Goal: Task Accomplishment & Management: Manage account settings

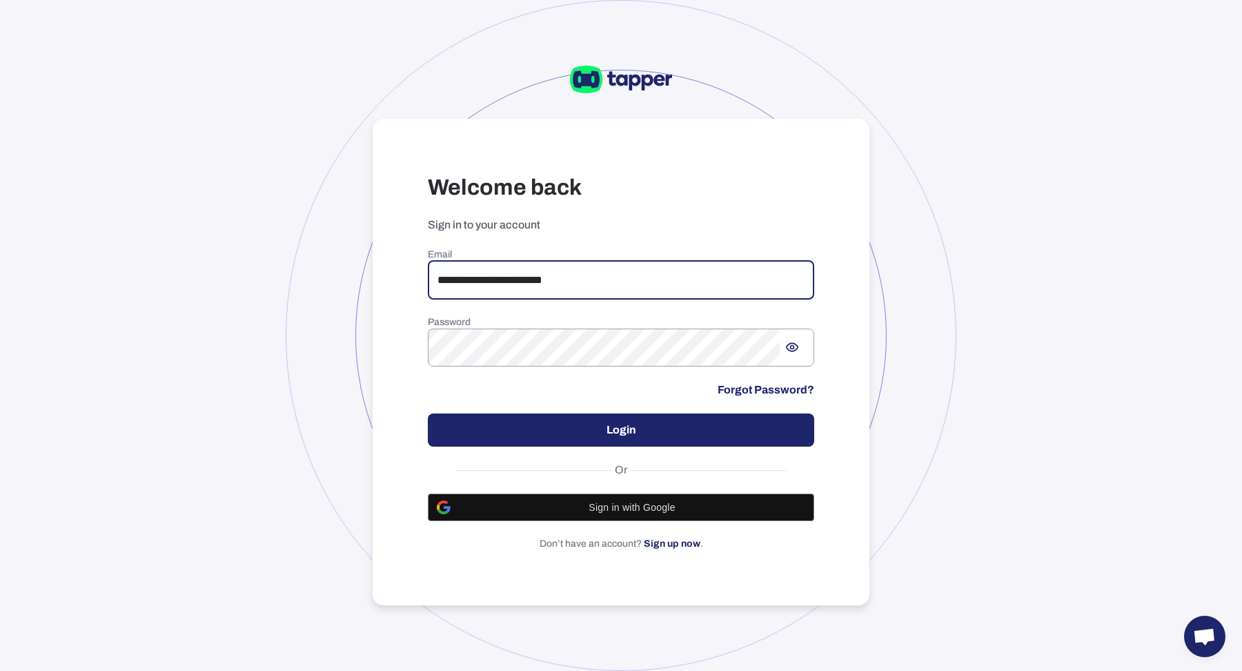
click at [563, 274] on input "**********" at bounding box center [621, 280] width 386 height 39
type input "**********"
click at [693, 424] on button "Login" at bounding box center [621, 429] width 386 height 33
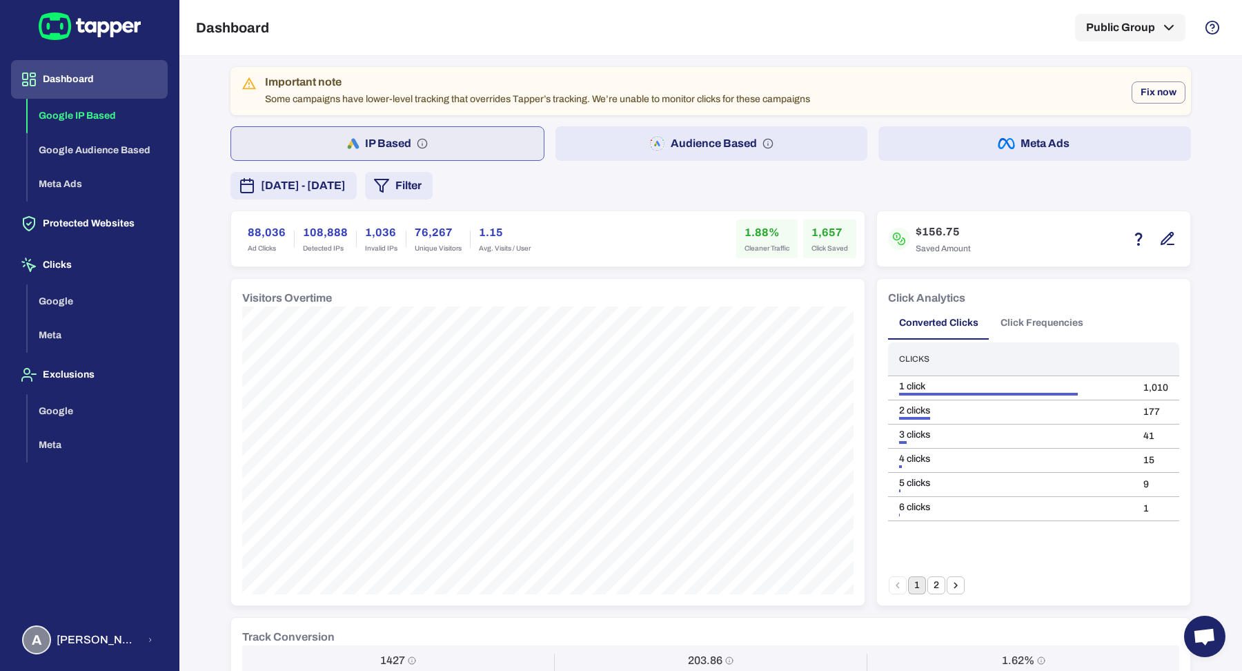
click at [80, 662] on div "Dashboard Google IP Based Google Audience Based Meta Ads Protected Websites Cli…" at bounding box center [89, 335] width 179 height 671
click at [80, 643] on span "Anna Maria Koutsogianni" at bounding box center [98, 640] width 82 height 14
click at [209, 649] on button "Logout" at bounding box center [237, 637] width 113 height 33
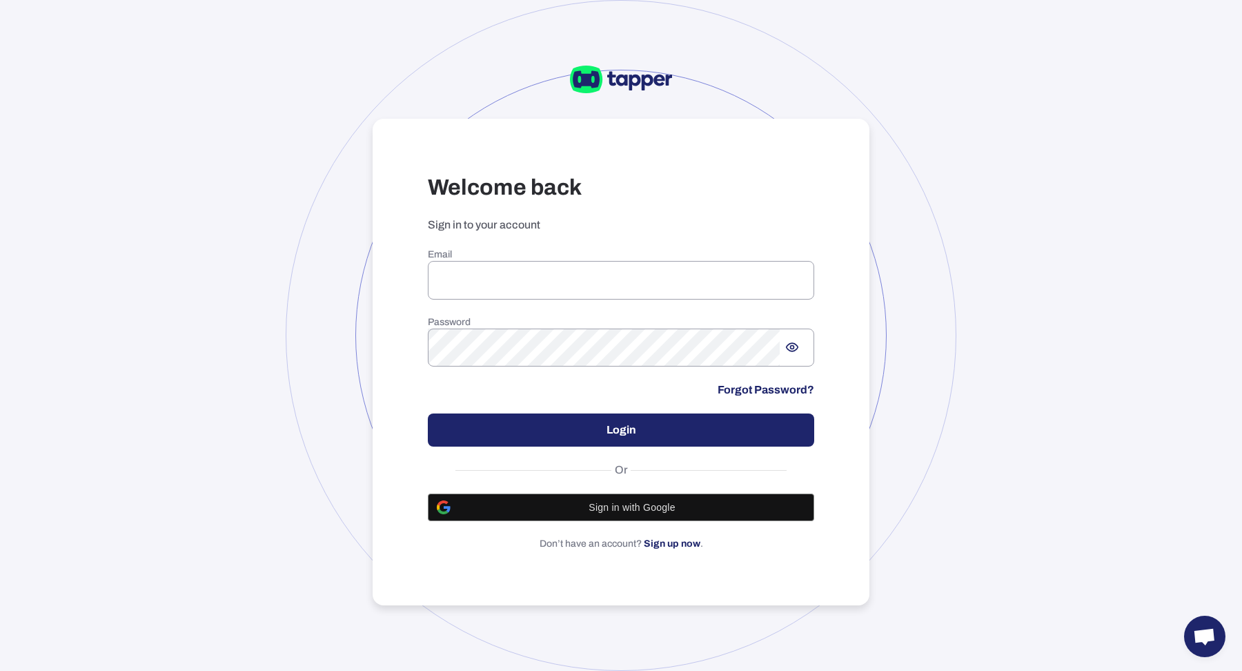
type input "**********"
click at [604, 431] on button "Login" at bounding box center [621, 429] width 386 height 33
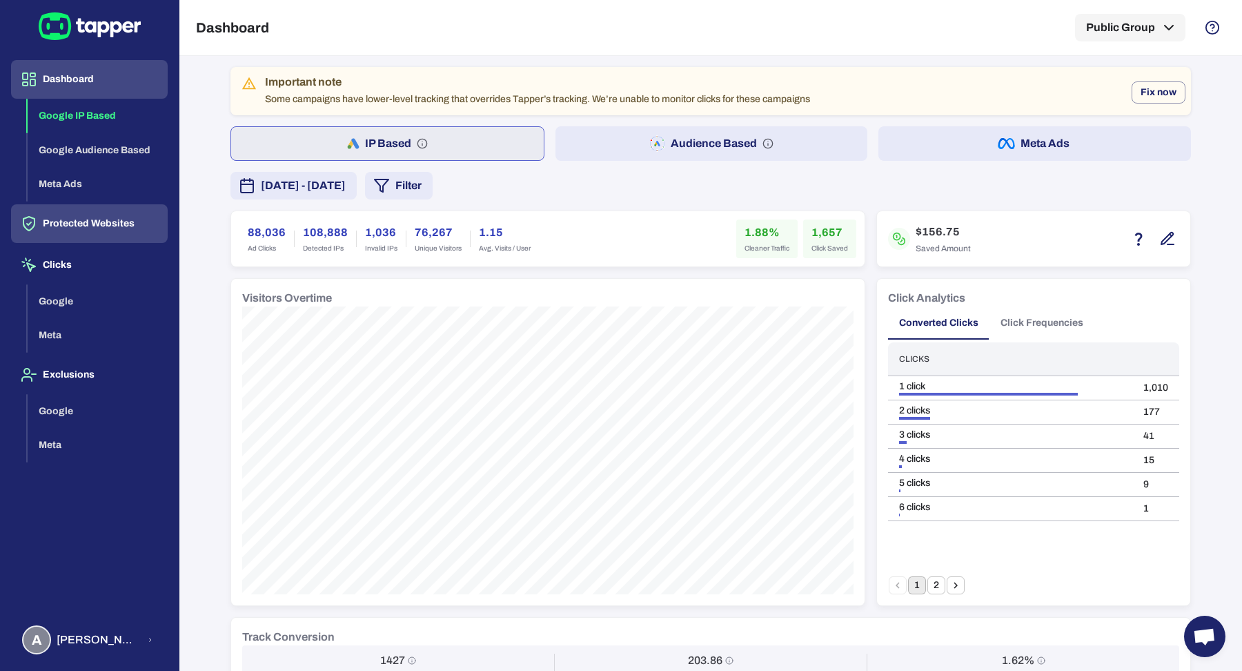
click at [105, 218] on button "Protected Websites" at bounding box center [89, 223] width 157 height 39
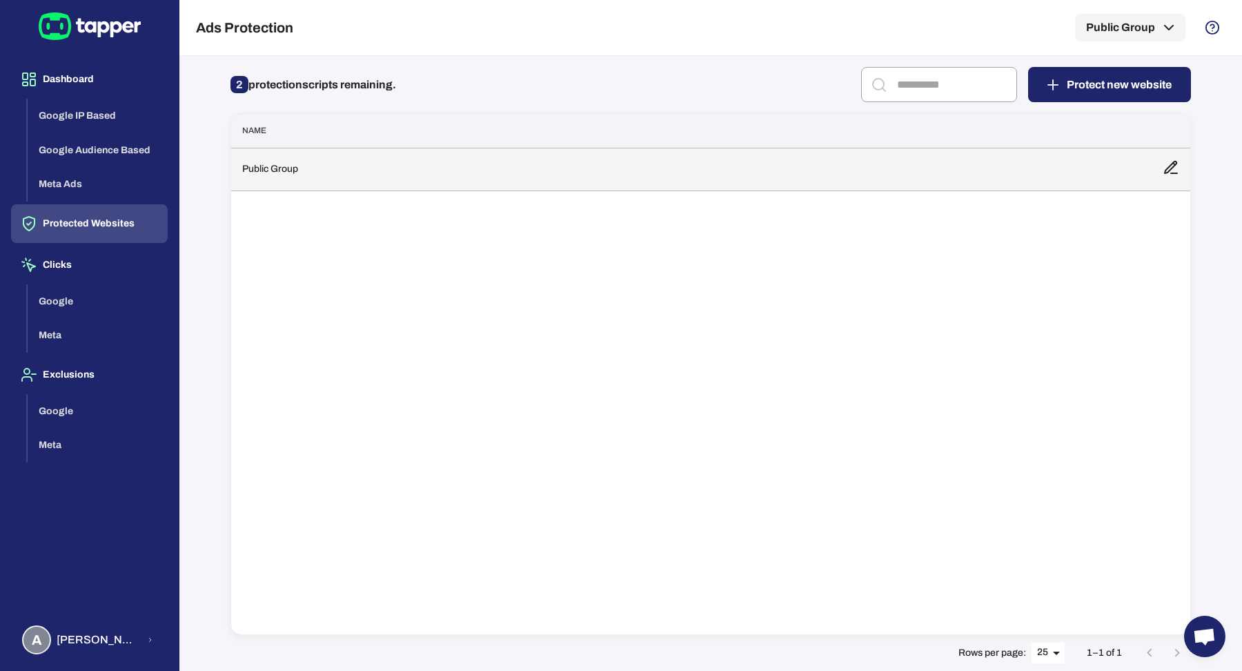
click at [440, 187] on td "Public Group" at bounding box center [691, 169] width 920 height 43
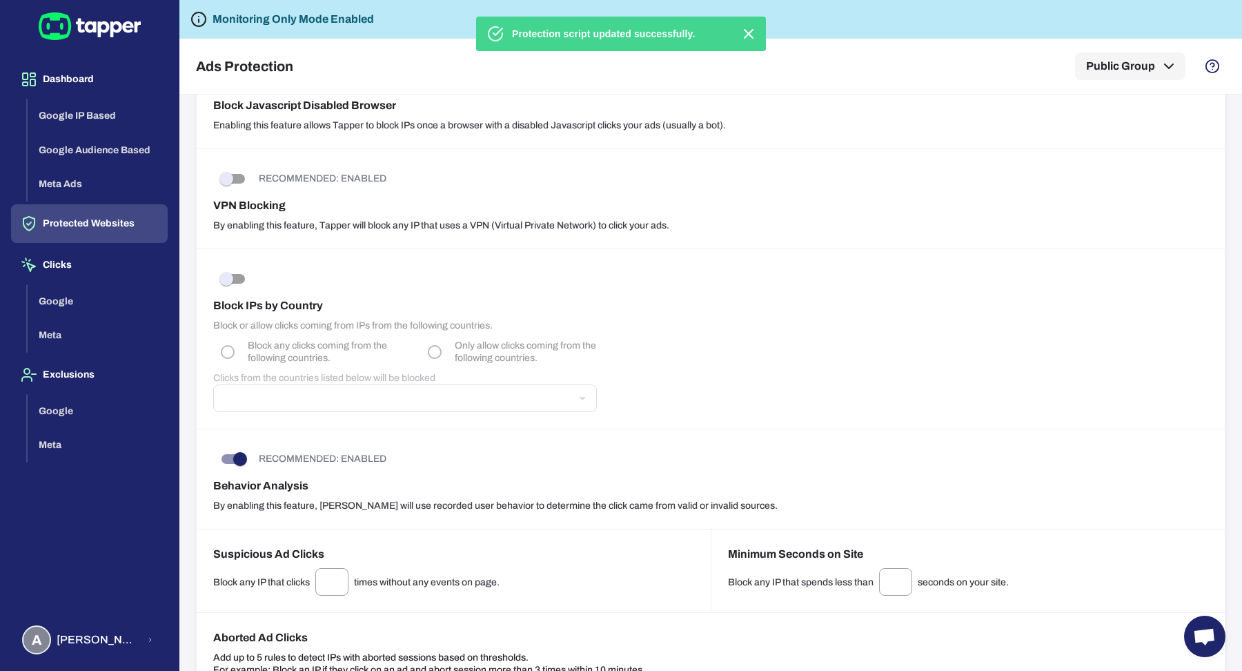
scroll to position [459, 0]
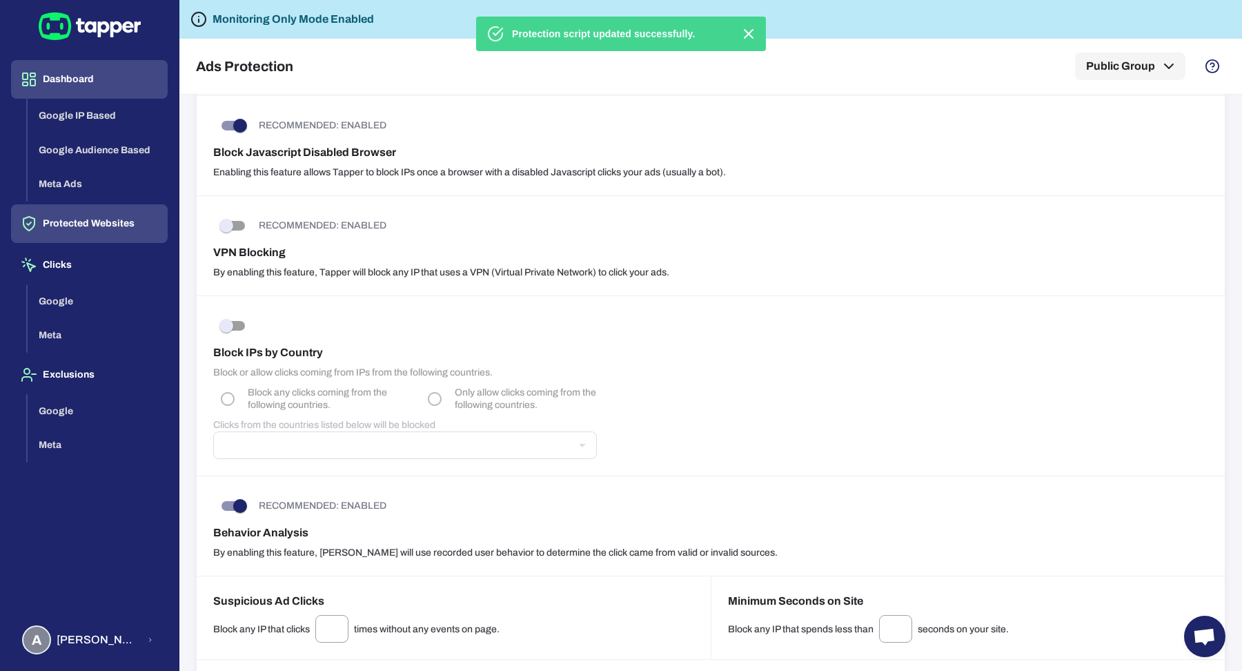
click at [88, 72] on button "Dashboard" at bounding box center [89, 79] width 157 height 39
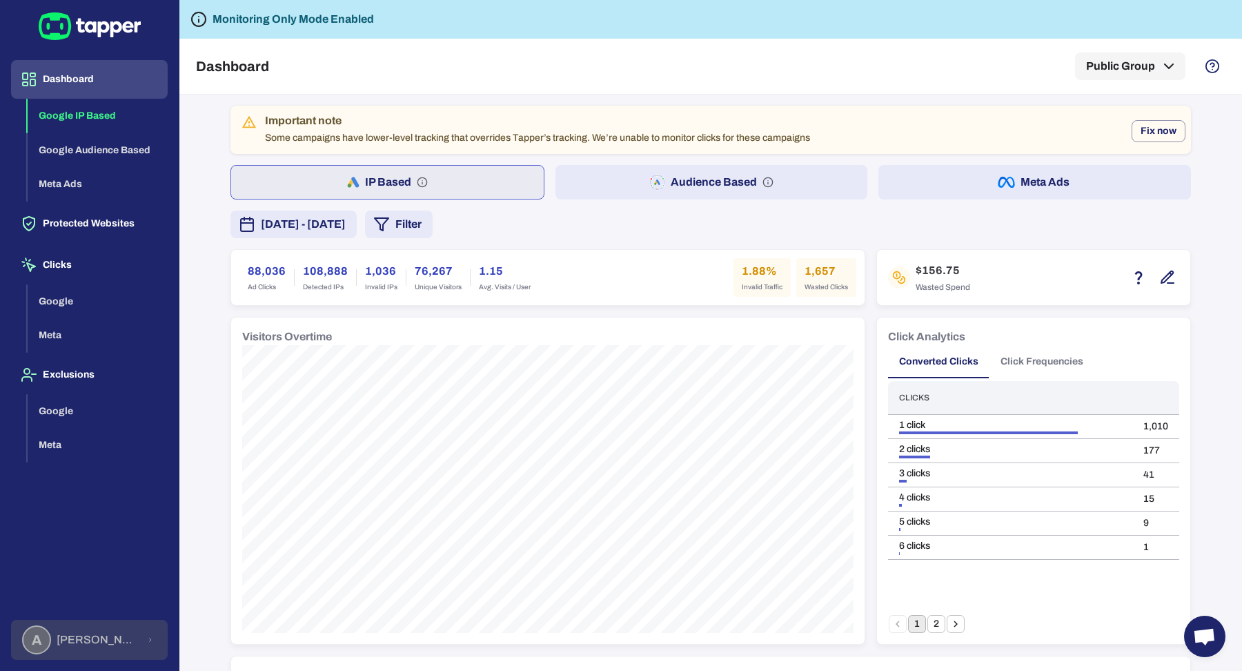
click at [146, 625] on button "A [PERSON_NAME] [PERSON_NAME] Koutsogianni" at bounding box center [89, 640] width 157 height 40
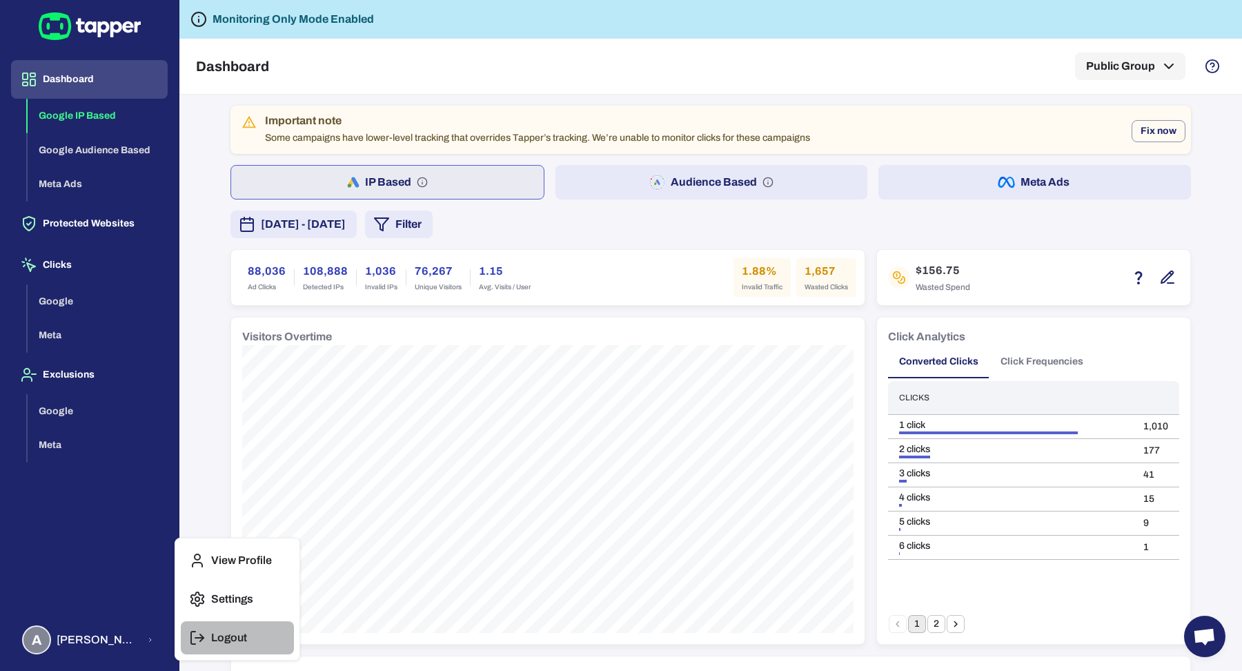
click at [203, 634] on icon "button" at bounding box center [197, 637] width 17 height 17
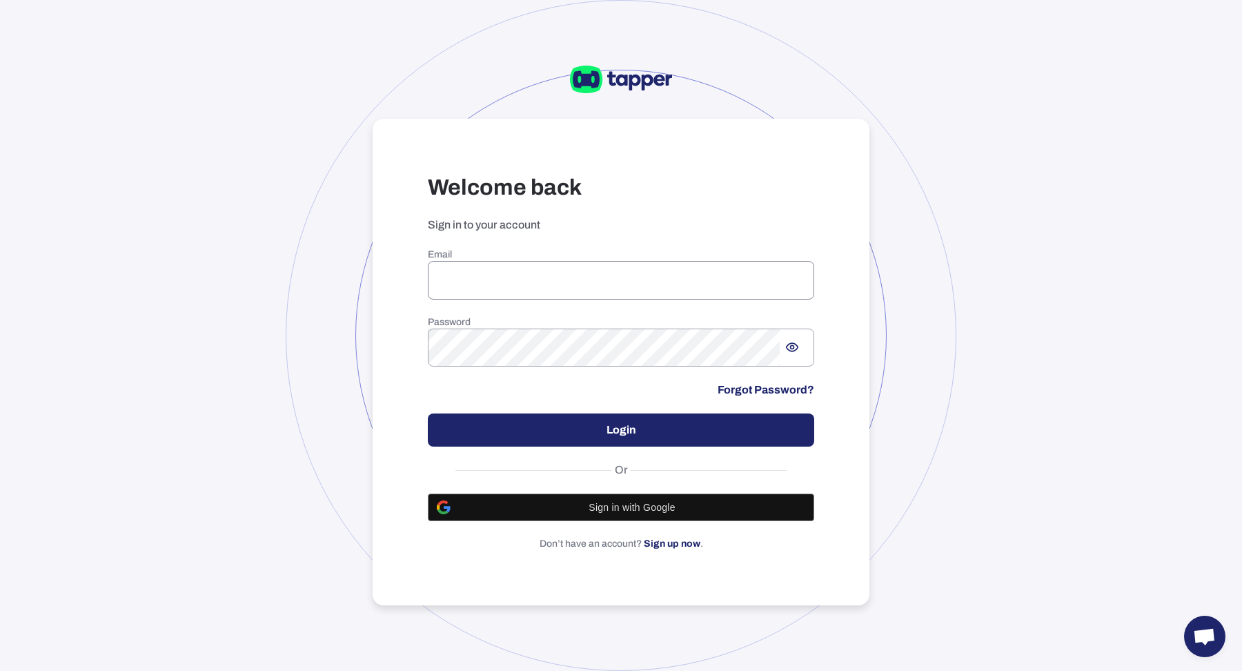
type input "**********"
click at [613, 290] on input "**********" at bounding box center [621, 280] width 386 height 39
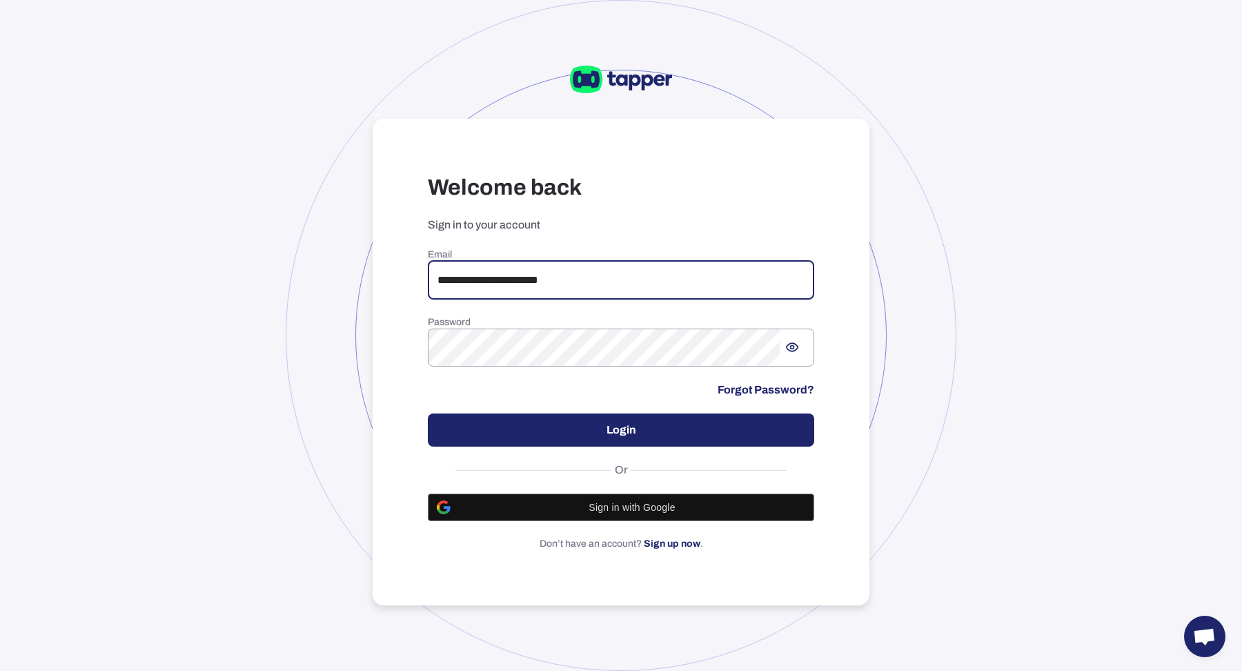
click at [642, 433] on button "Login" at bounding box center [621, 429] width 386 height 33
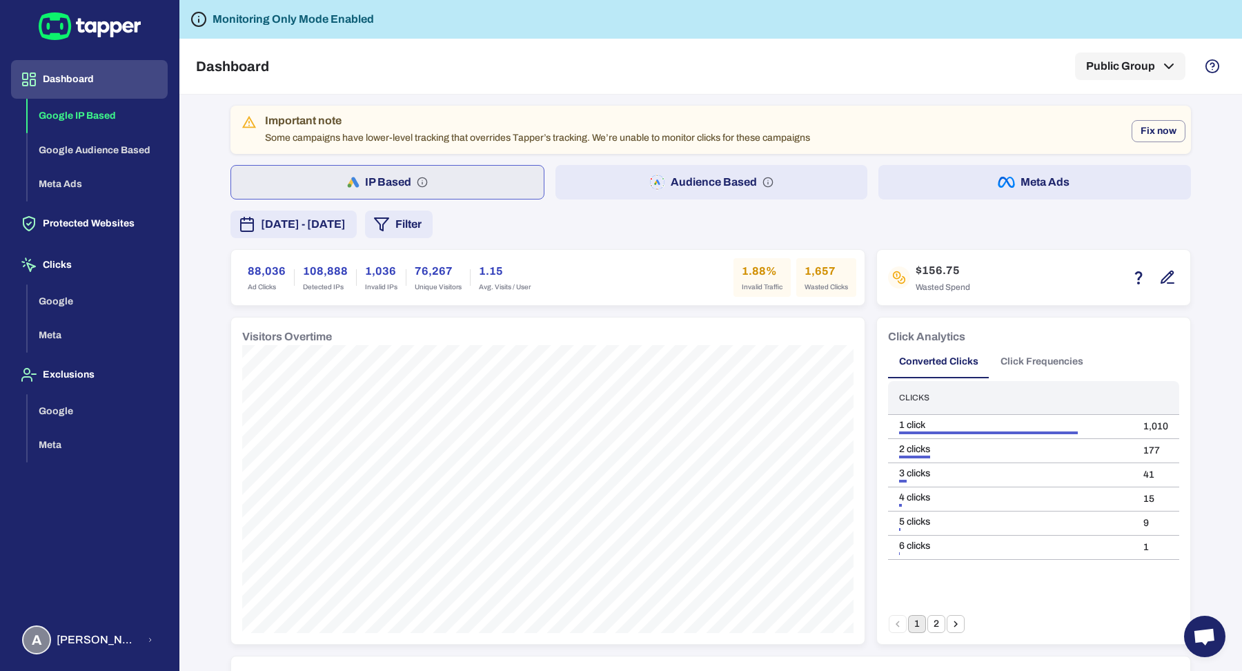
click at [1012, 178] on button "Meta Ads" at bounding box center [1034, 182] width 313 height 35
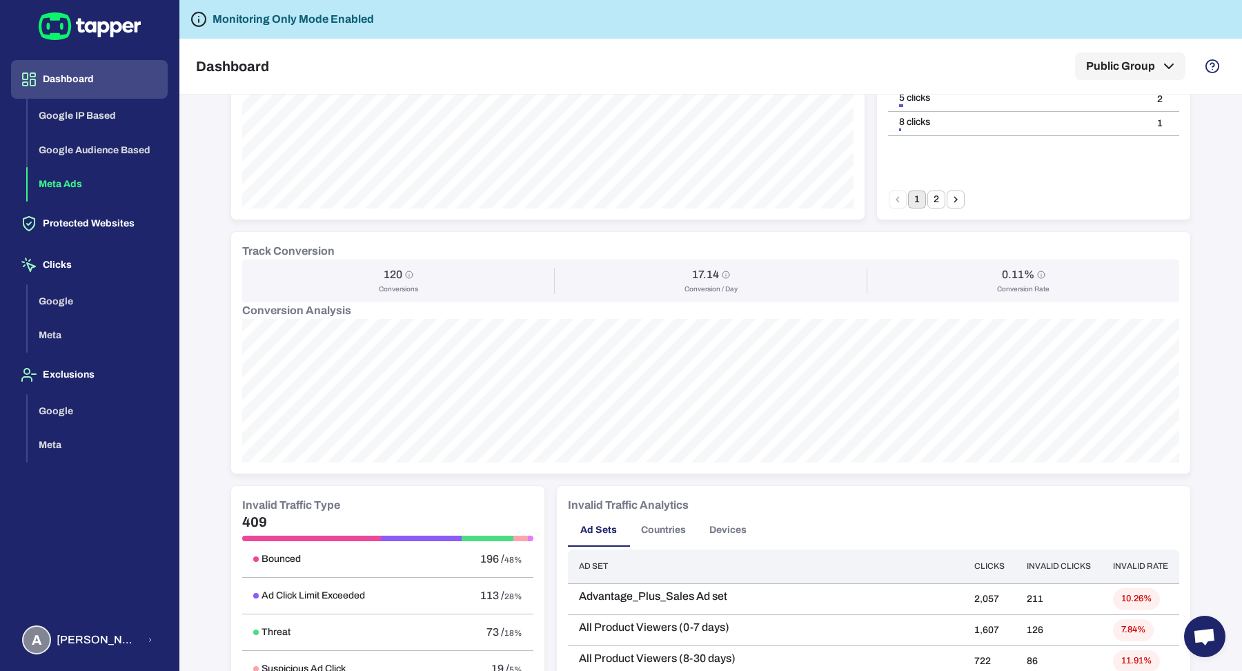
scroll to position [527, 0]
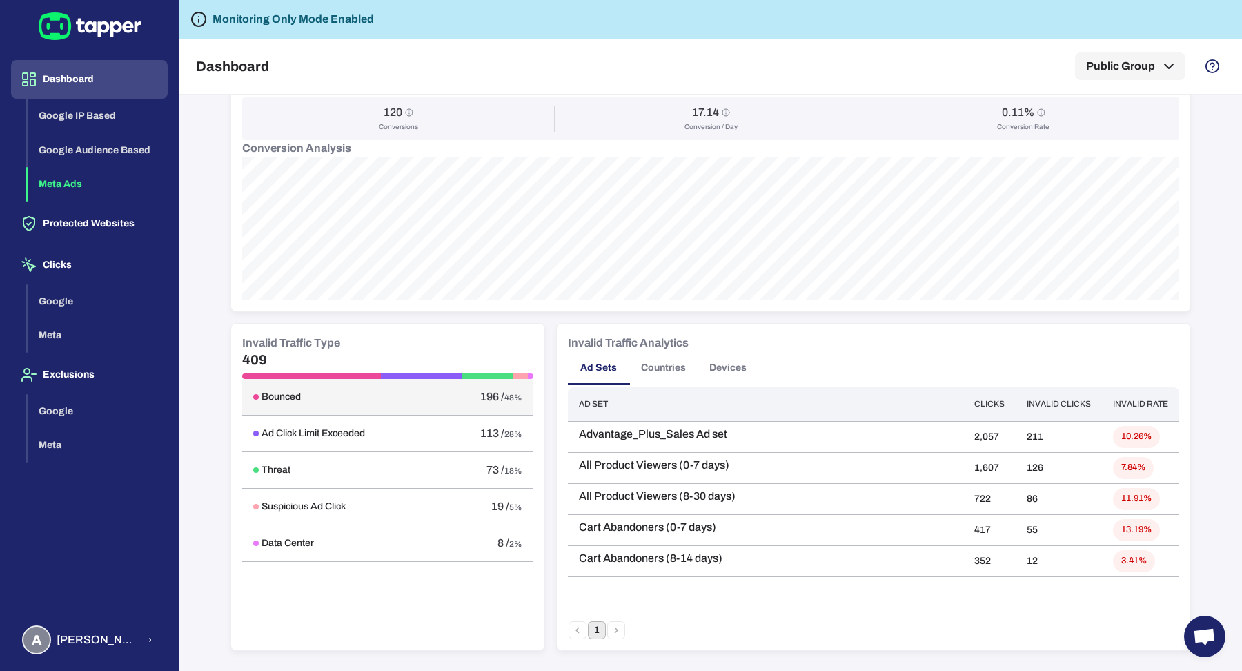
click at [330, 391] on div "Bounced" at bounding box center [340, 397] width 175 height 12
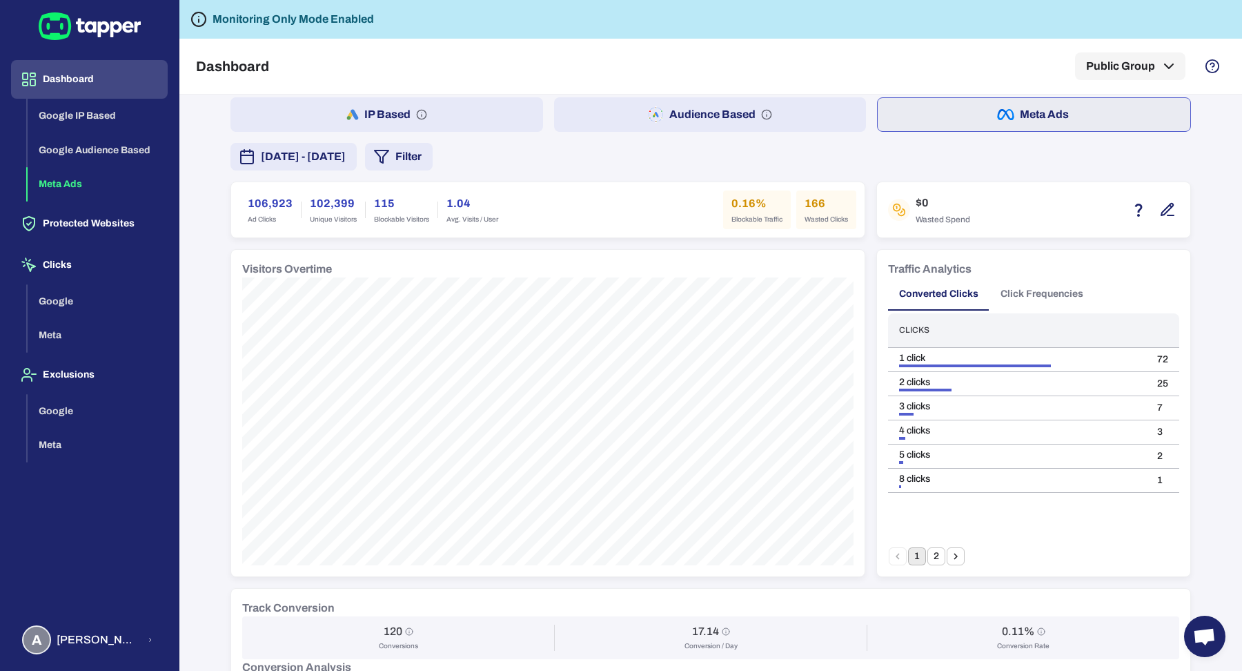
scroll to position [0, 0]
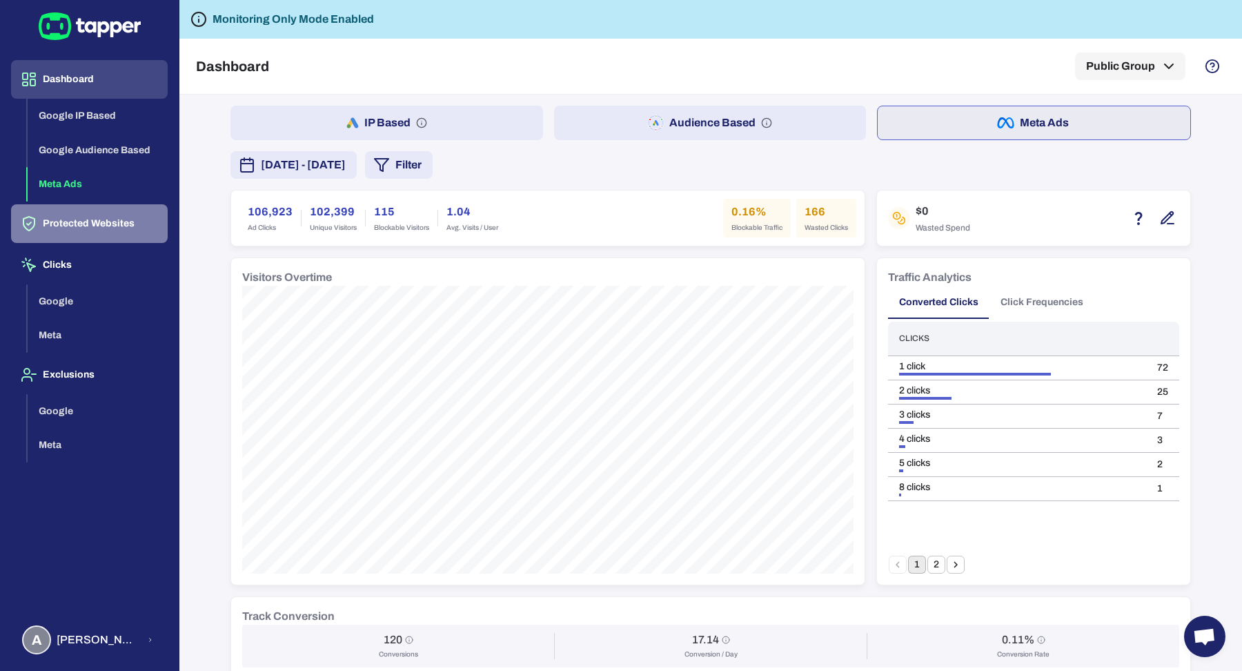
click at [45, 206] on button "Protected Websites" at bounding box center [89, 223] width 157 height 39
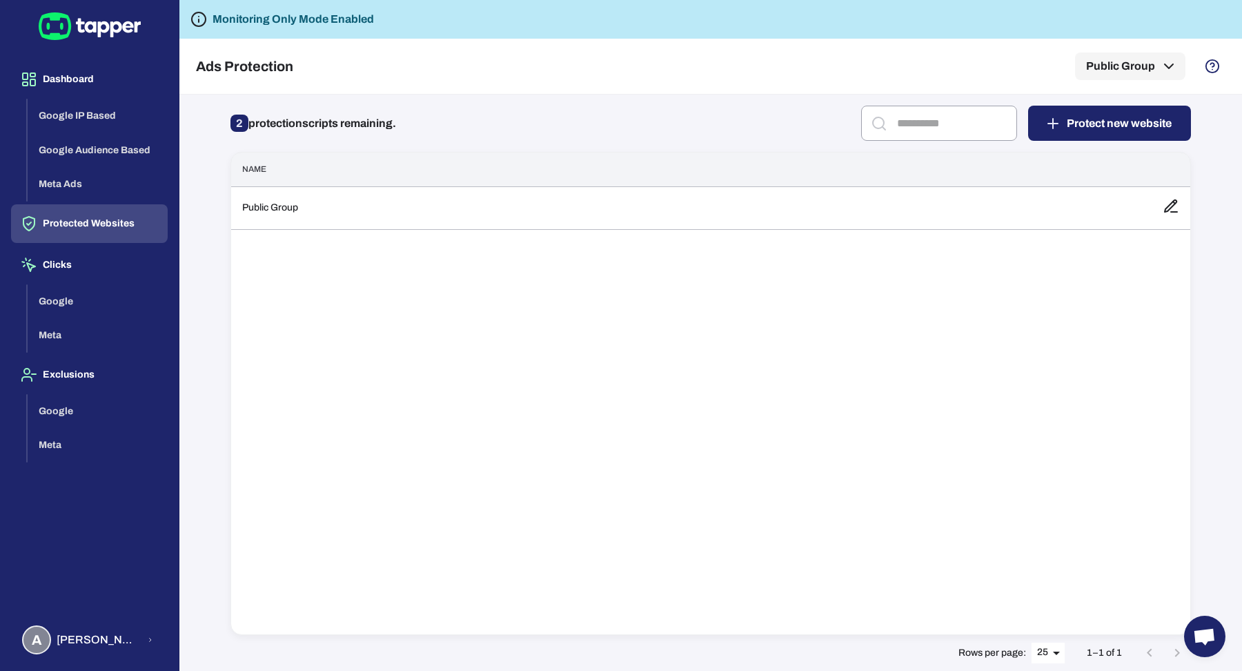
click at [400, 159] on th "Name" at bounding box center [691, 169] width 920 height 34
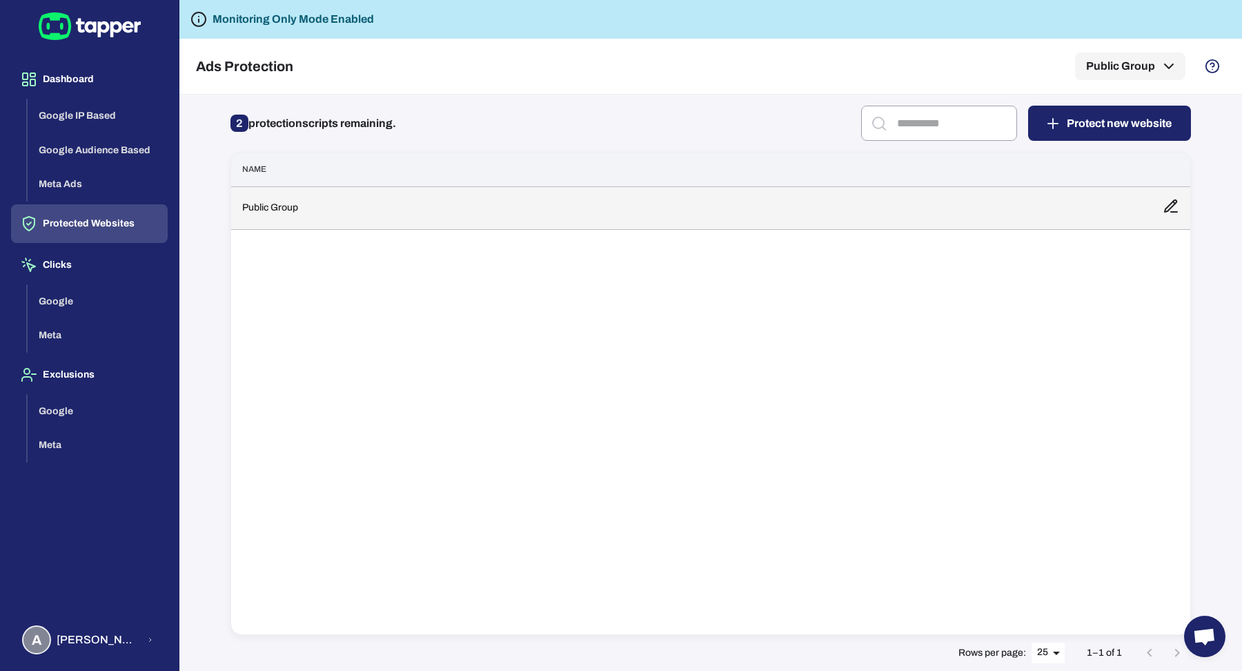
click at [413, 193] on td "Public Group" at bounding box center [691, 207] width 920 height 43
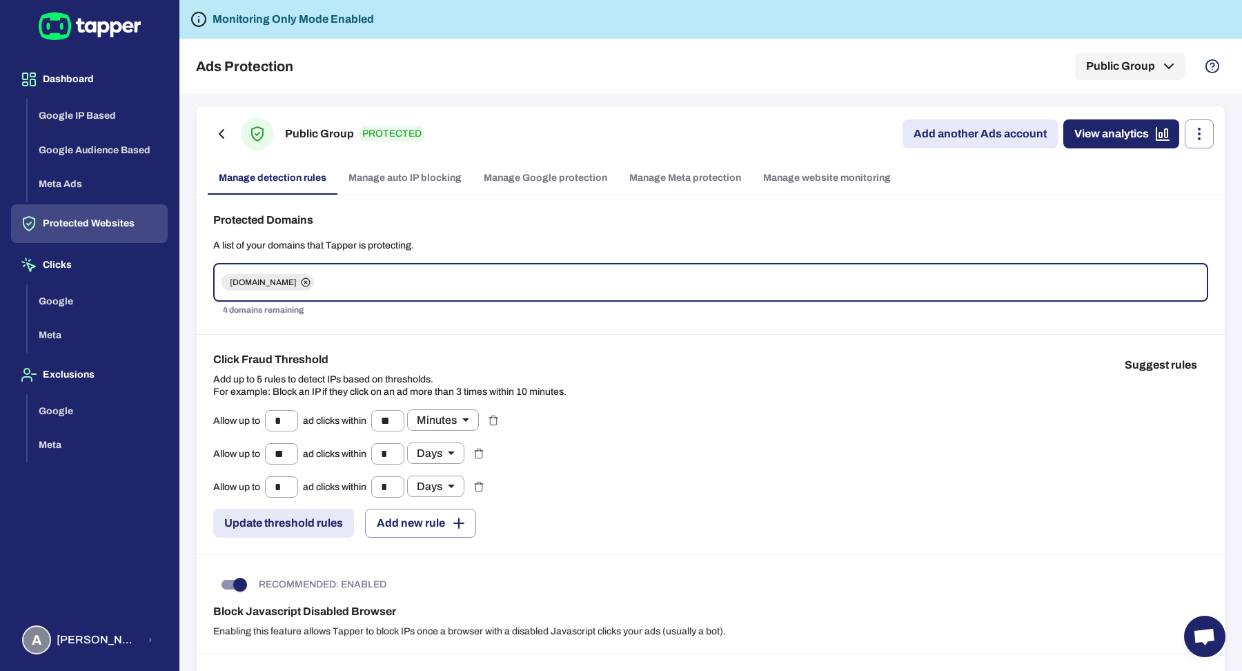
click at [690, 172] on link "Manage Meta protection" at bounding box center [685, 177] width 134 height 33
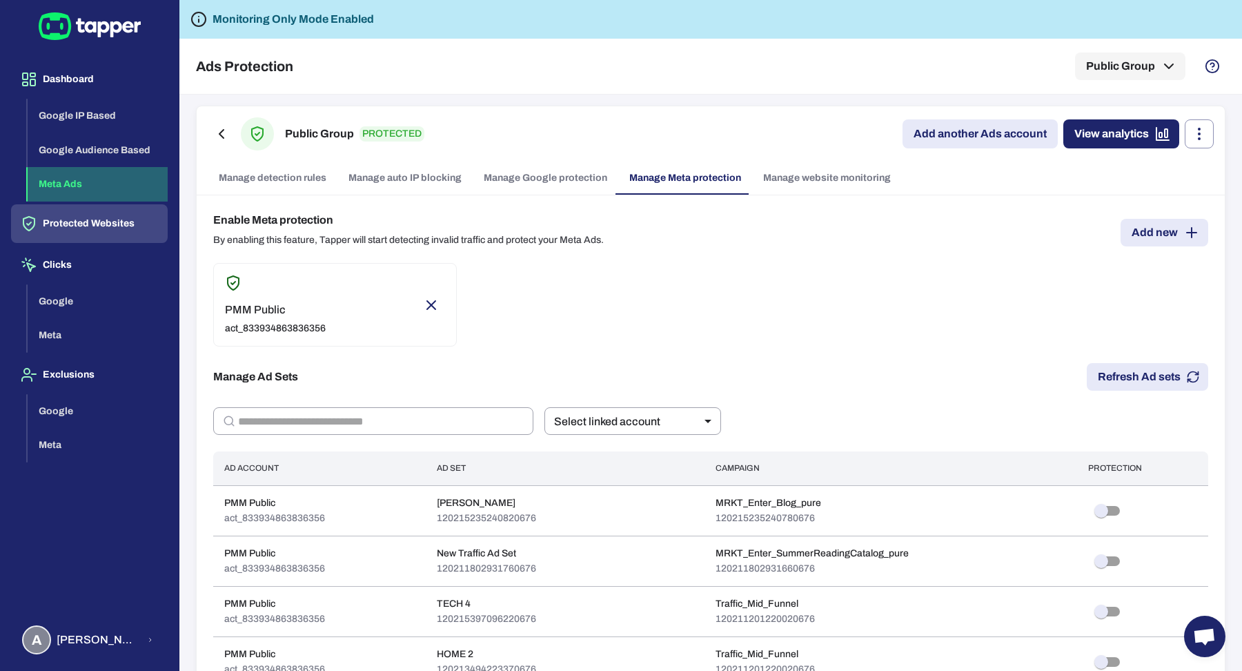
click at [56, 186] on button "Meta Ads" at bounding box center [98, 184] width 140 height 35
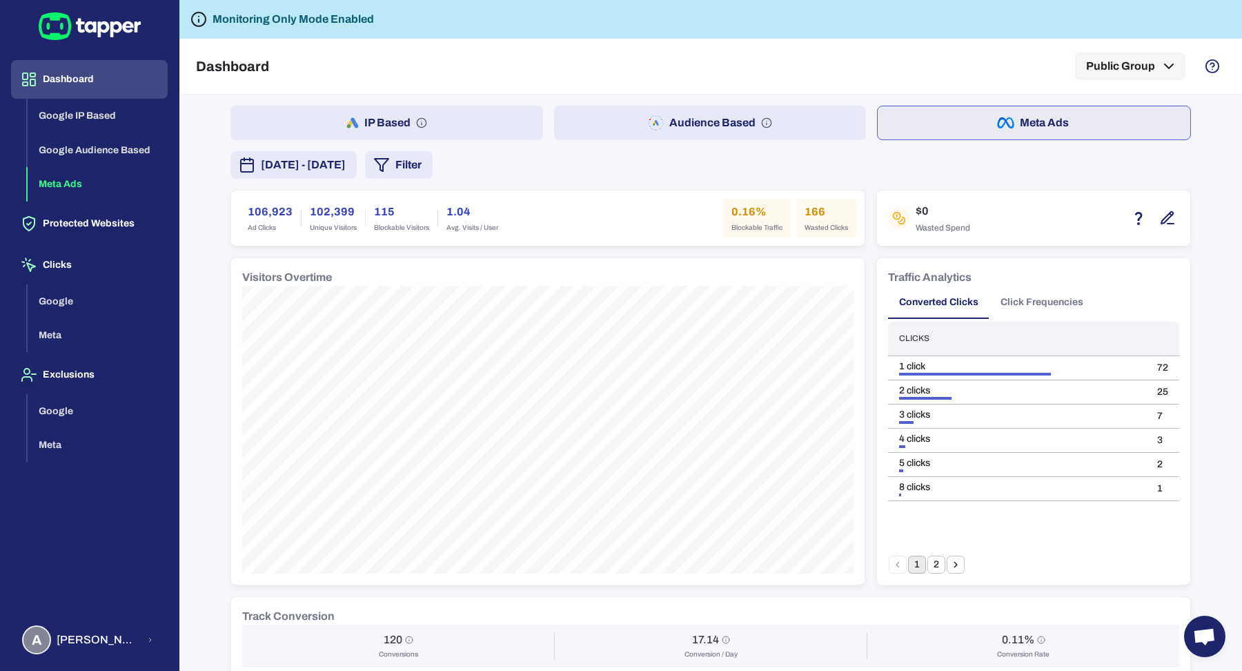
click at [433, 160] on button "Filter" at bounding box center [399, 165] width 68 height 28
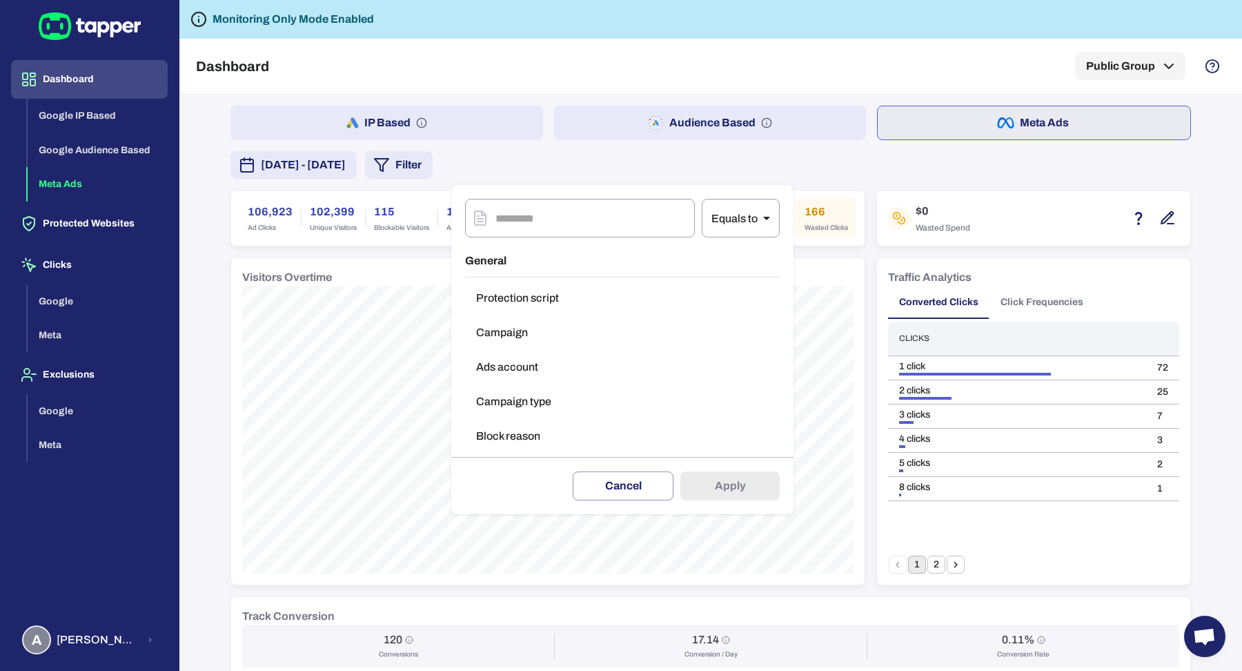
click at [533, 400] on button "Campaign type" at bounding box center [622, 402] width 315 height 28
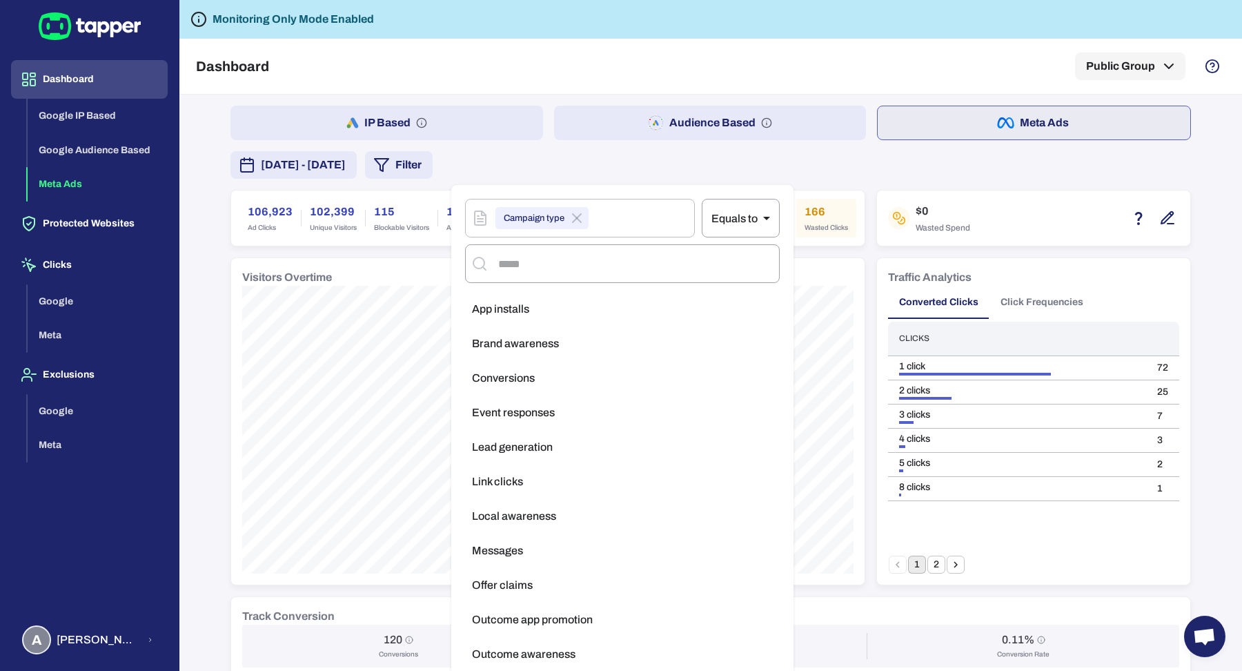
click at [650, 341] on li "Brand awareness" at bounding box center [622, 344] width 315 height 28
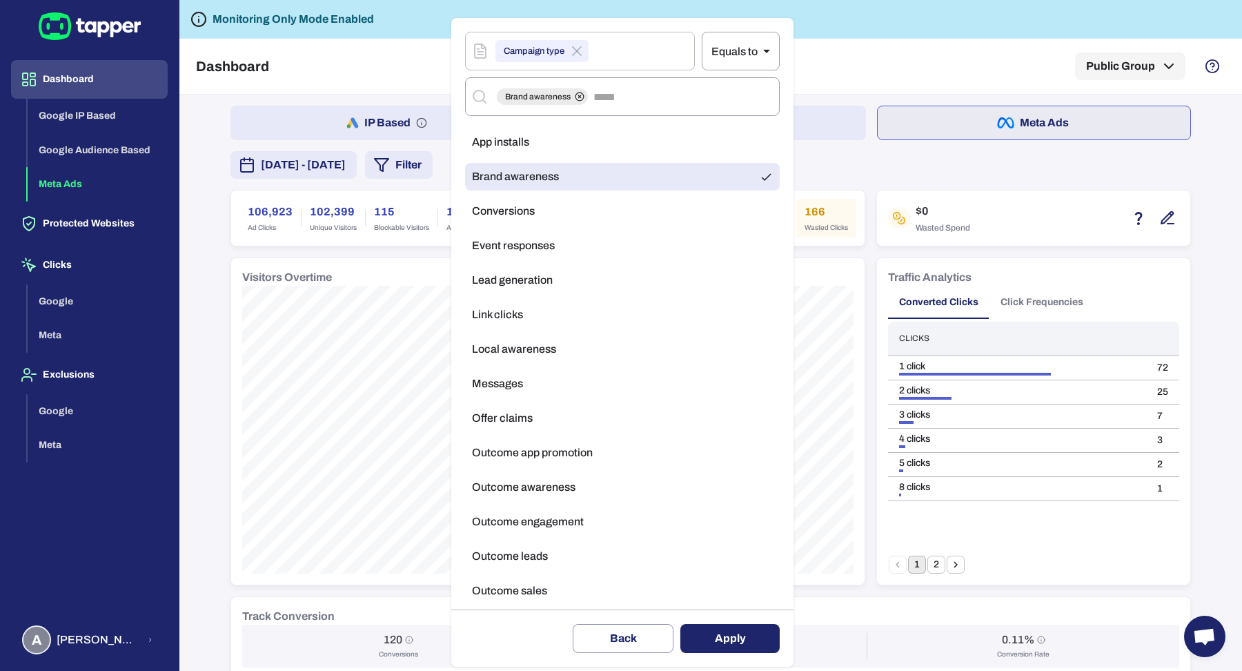
click at [644, 347] on li "Local awareness" at bounding box center [622, 349] width 315 height 28
click at [653, 483] on li "Outcome awareness" at bounding box center [622, 487] width 315 height 28
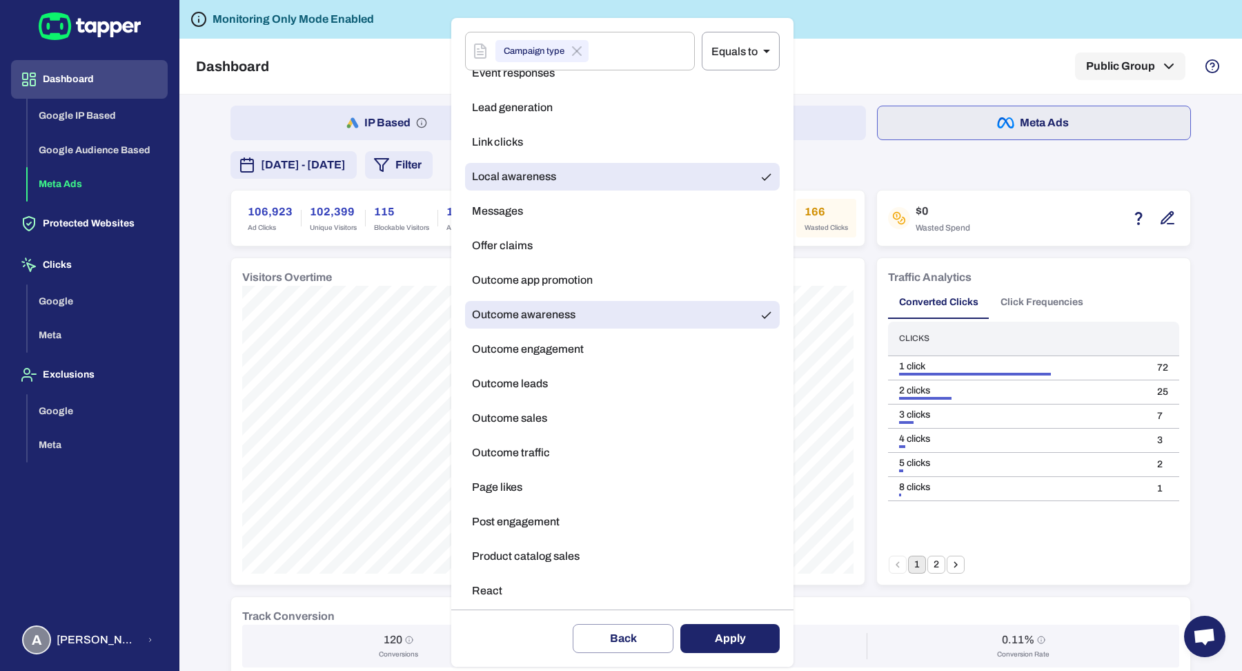
scroll to position [275, 0]
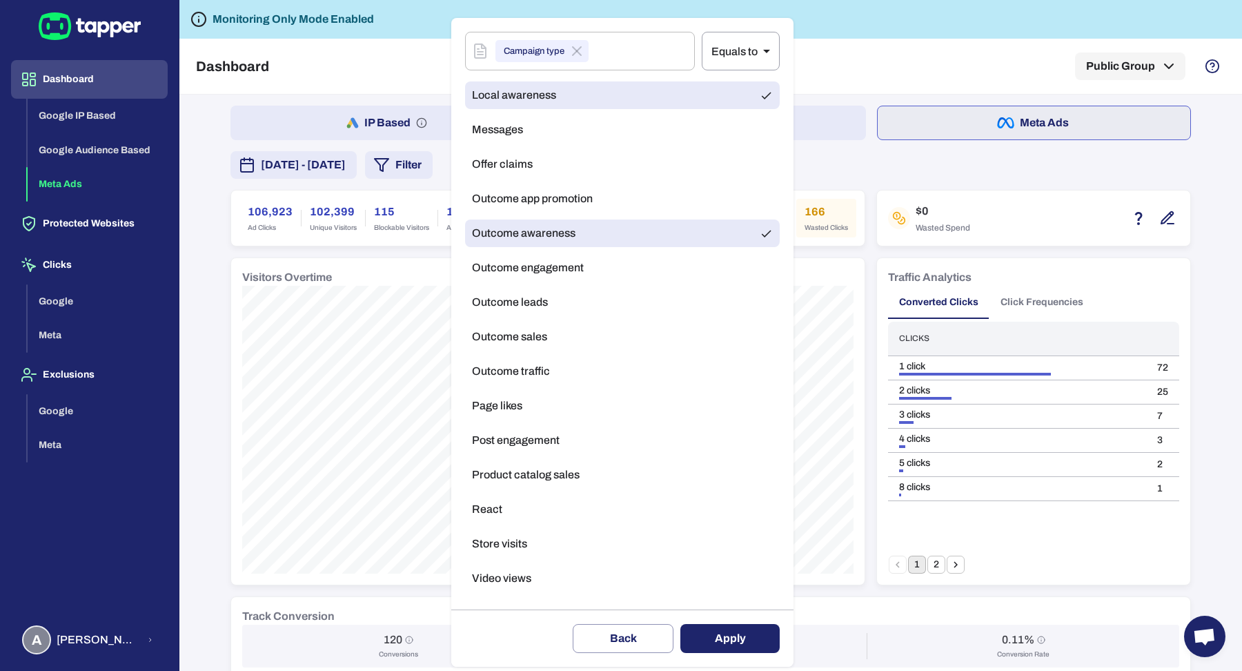
click at [702, 645] on button "Apply" at bounding box center [729, 638] width 99 height 29
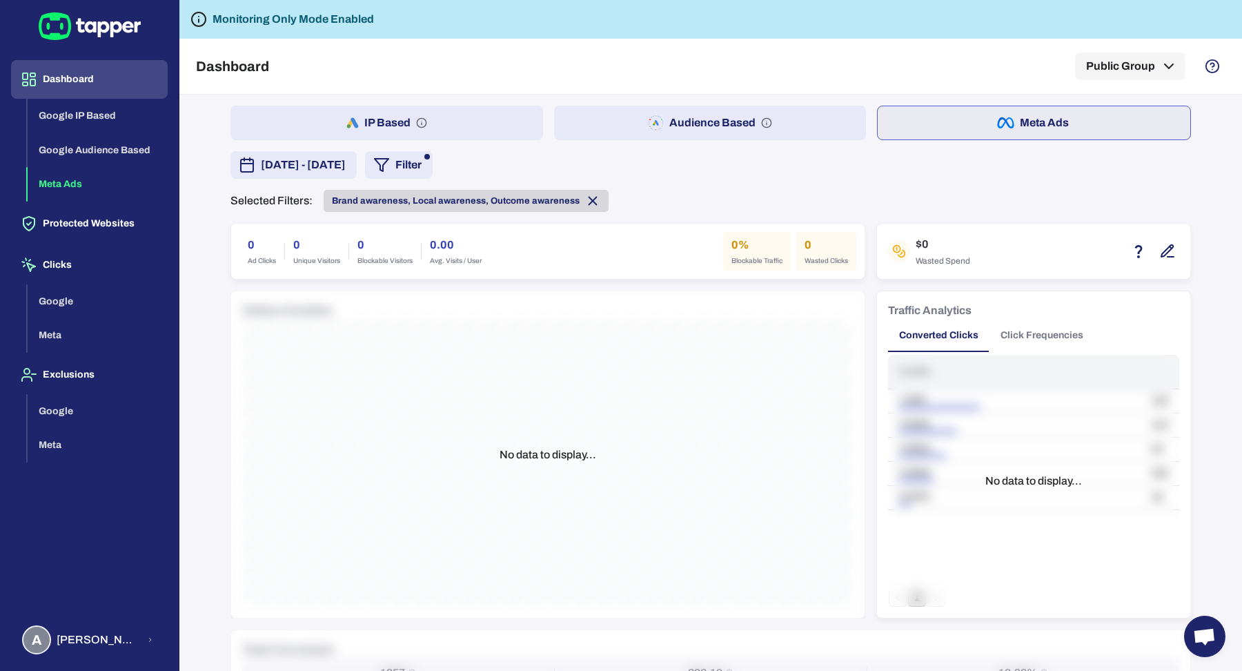
click at [587, 204] on icon at bounding box center [592, 200] width 15 height 15
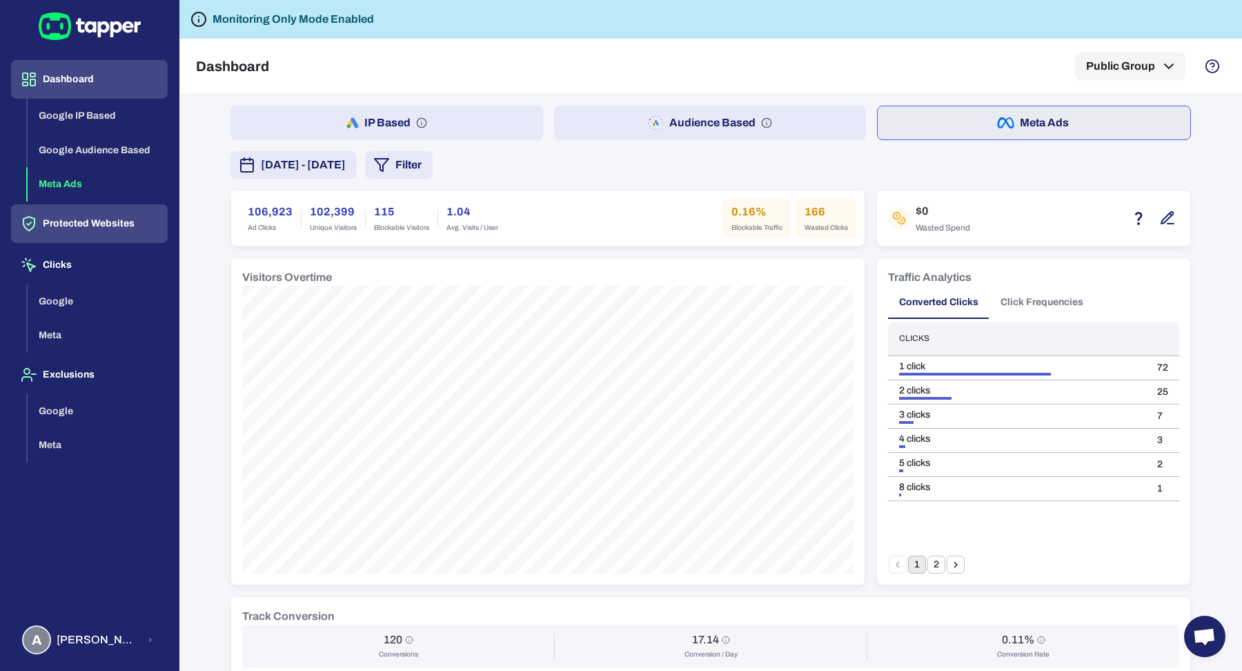
click at [94, 235] on button "Protected Websites" at bounding box center [89, 223] width 157 height 39
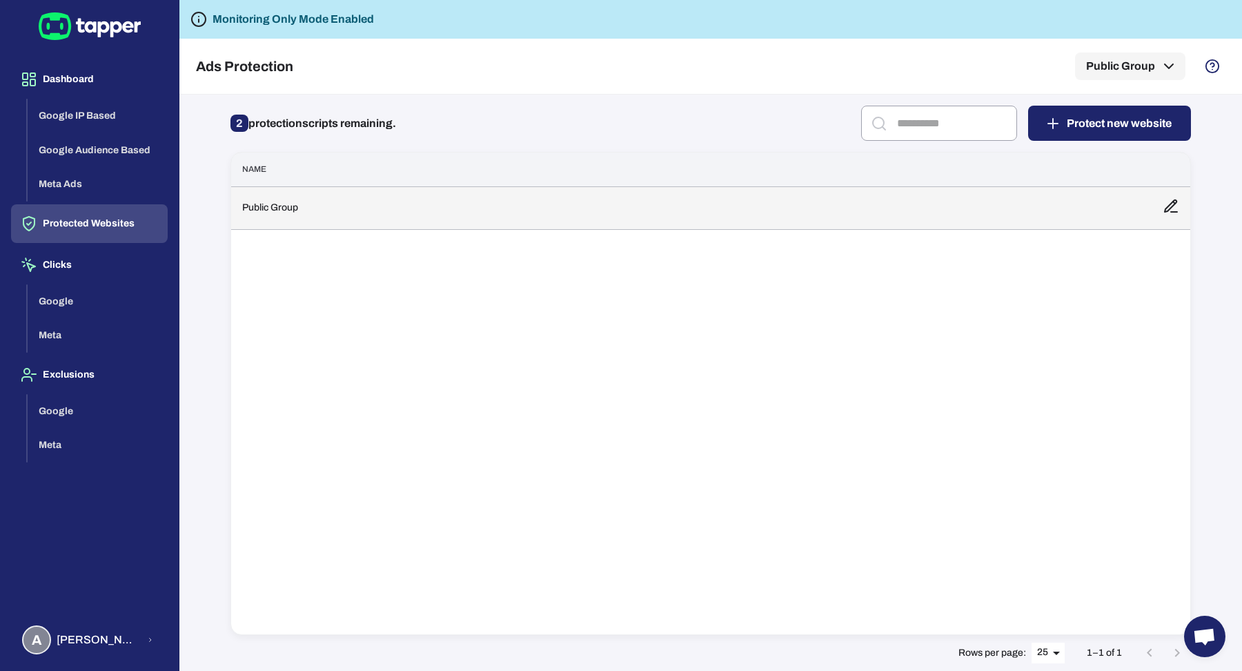
click at [455, 215] on td "Public Group" at bounding box center [691, 207] width 920 height 43
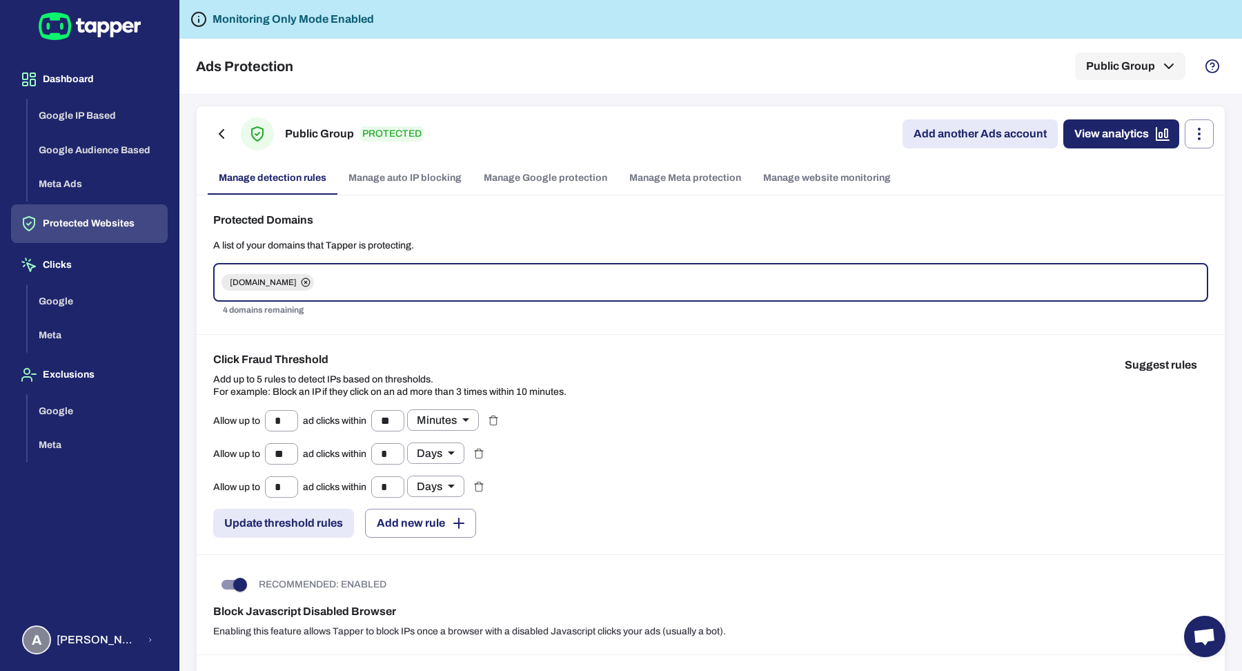
click at [682, 176] on link "Manage Meta protection" at bounding box center [685, 177] width 134 height 33
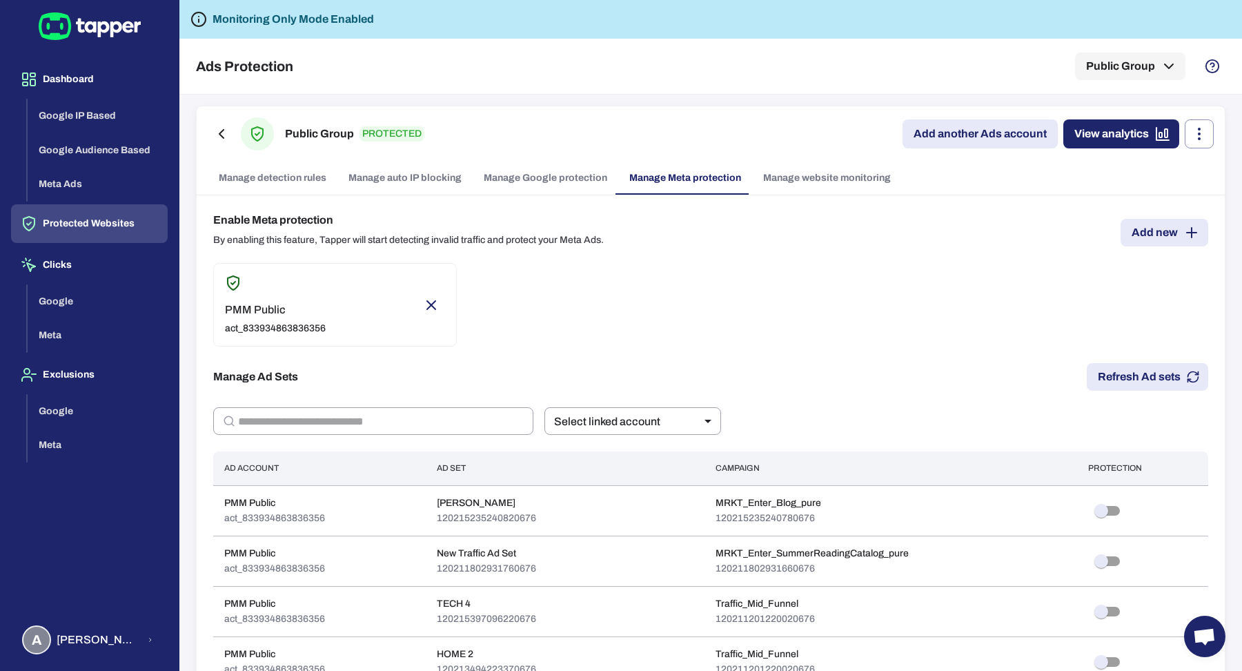
click at [327, 404] on div "Enable Meta protection By enabling this feature, Tapper will start detecting in…" at bounding box center [711, 617] width 1028 height 845
click at [328, 407] on input "text" at bounding box center [385, 421] width 295 height 28
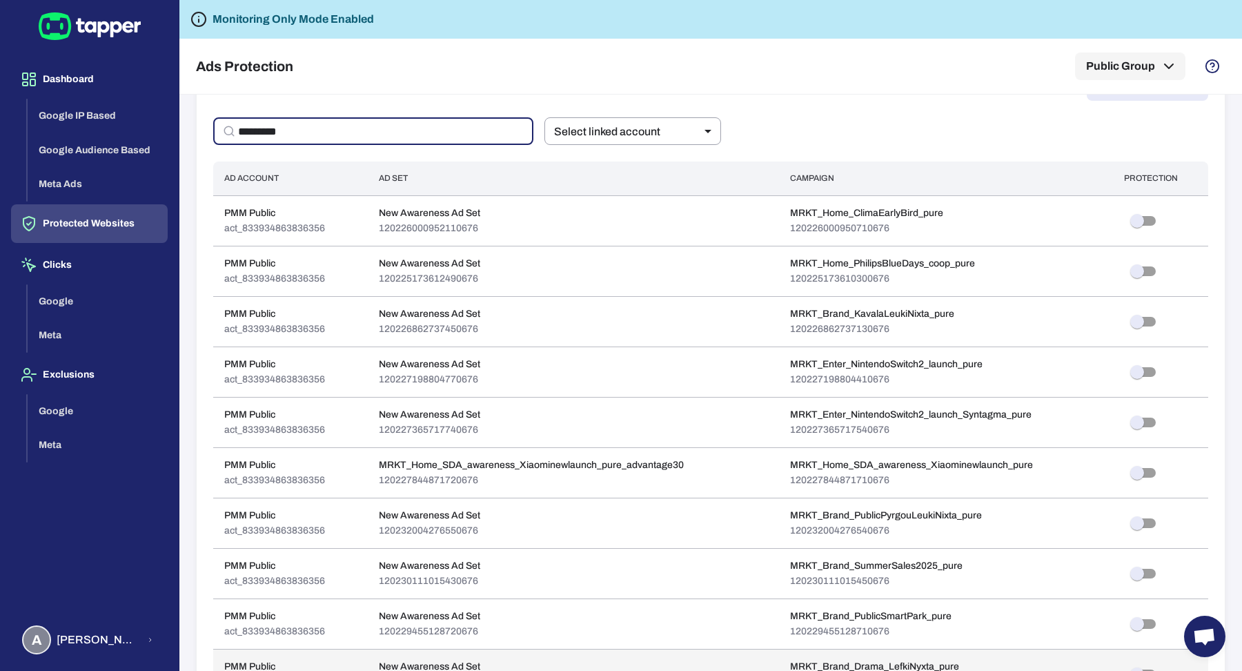
scroll to position [115, 0]
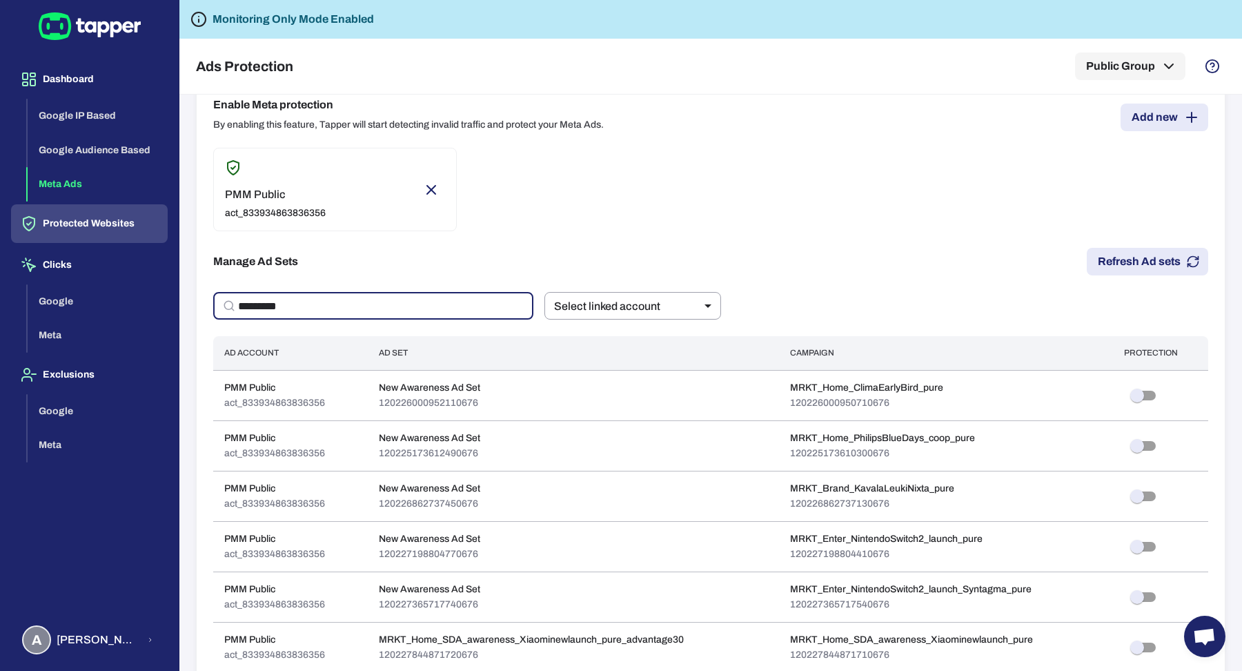
type input "*********"
click at [115, 192] on button "Meta Ads" at bounding box center [98, 184] width 140 height 35
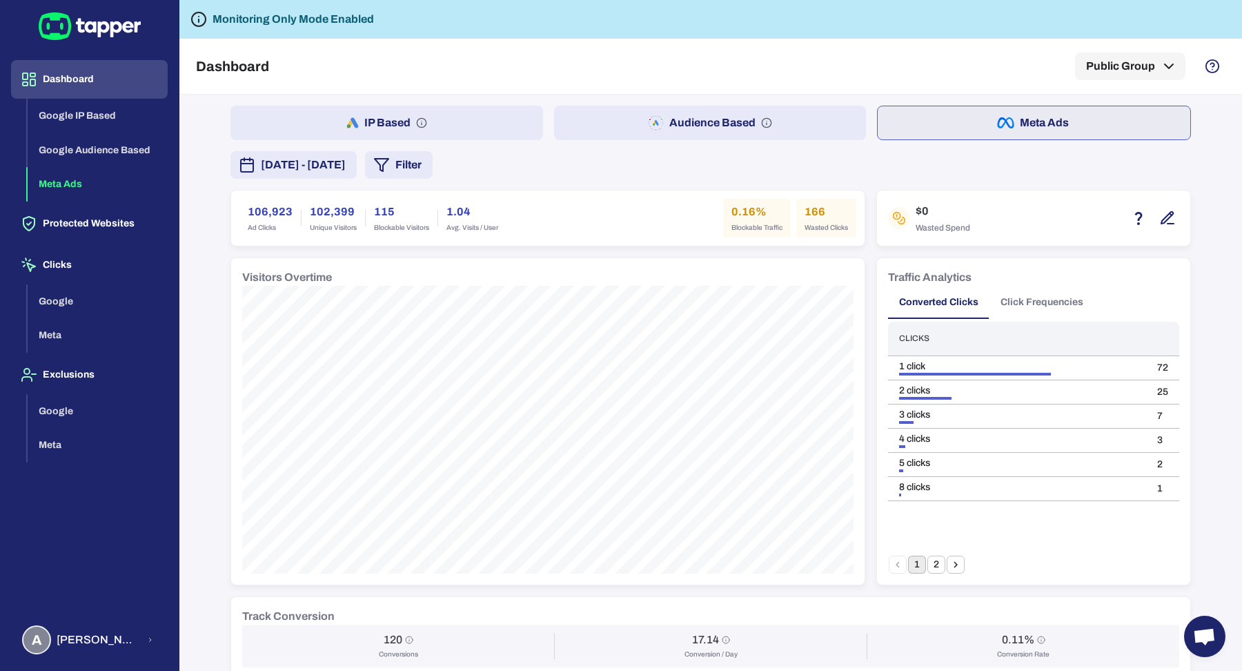
click at [388, 169] on polygon "button" at bounding box center [382, 165] width 14 height 12
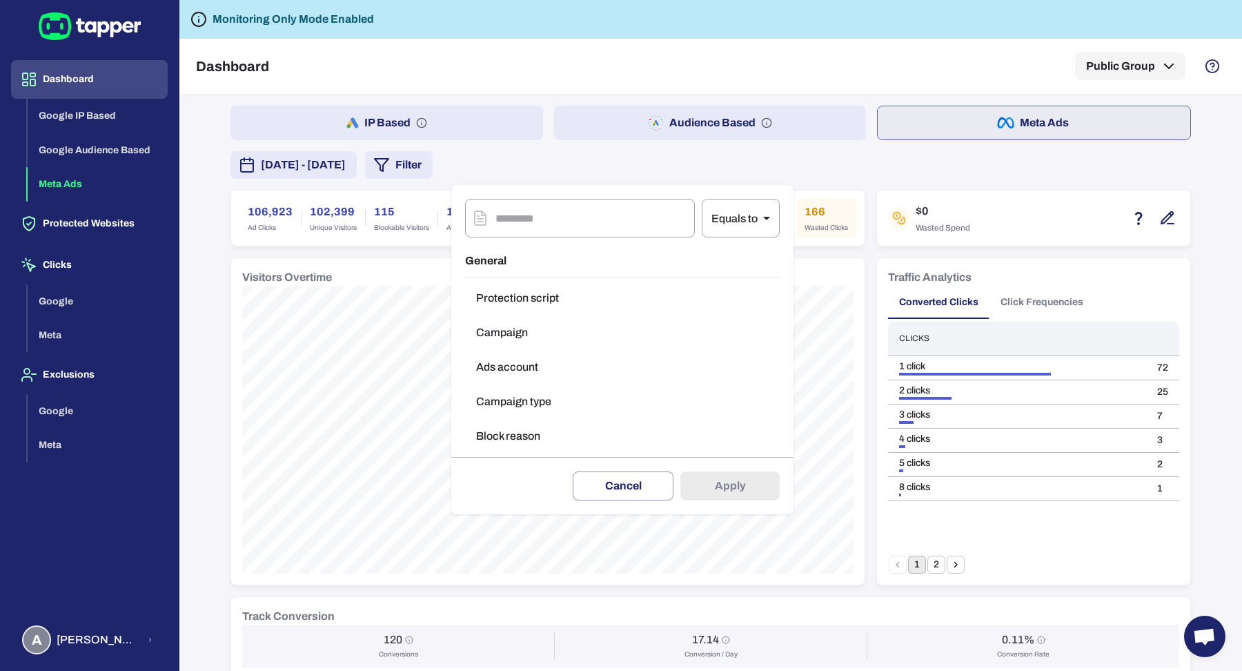
click at [544, 364] on button "Ads account" at bounding box center [622, 367] width 315 height 28
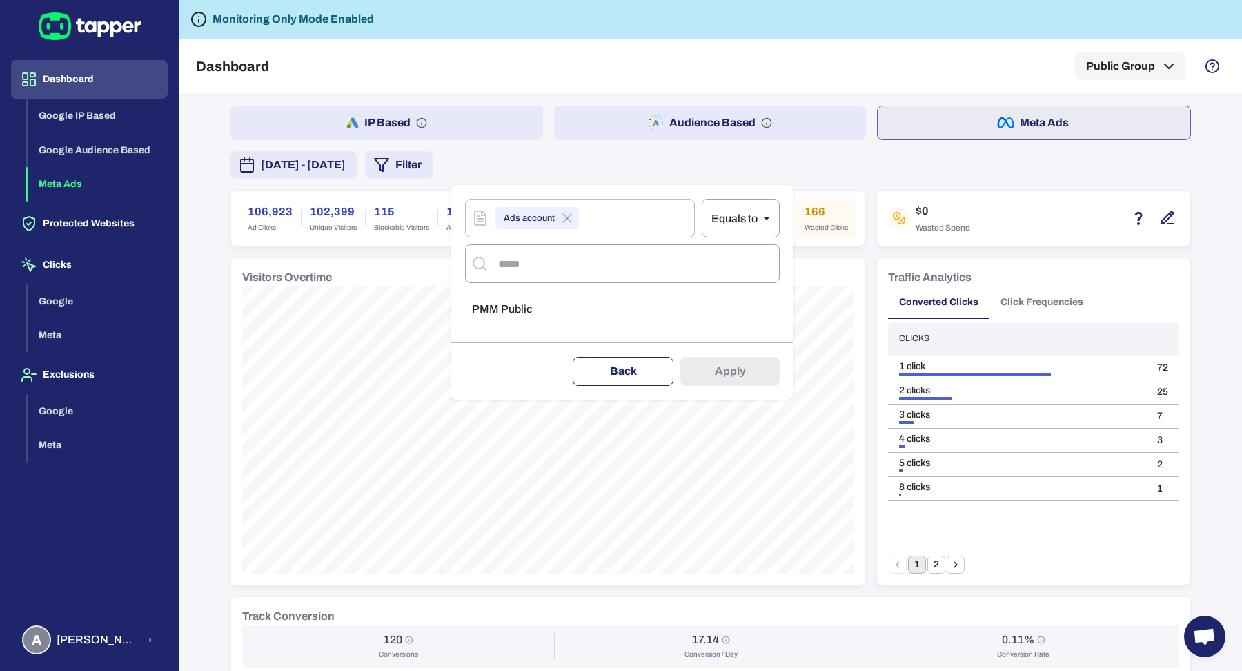
click at [642, 378] on button "Back" at bounding box center [623, 371] width 101 height 29
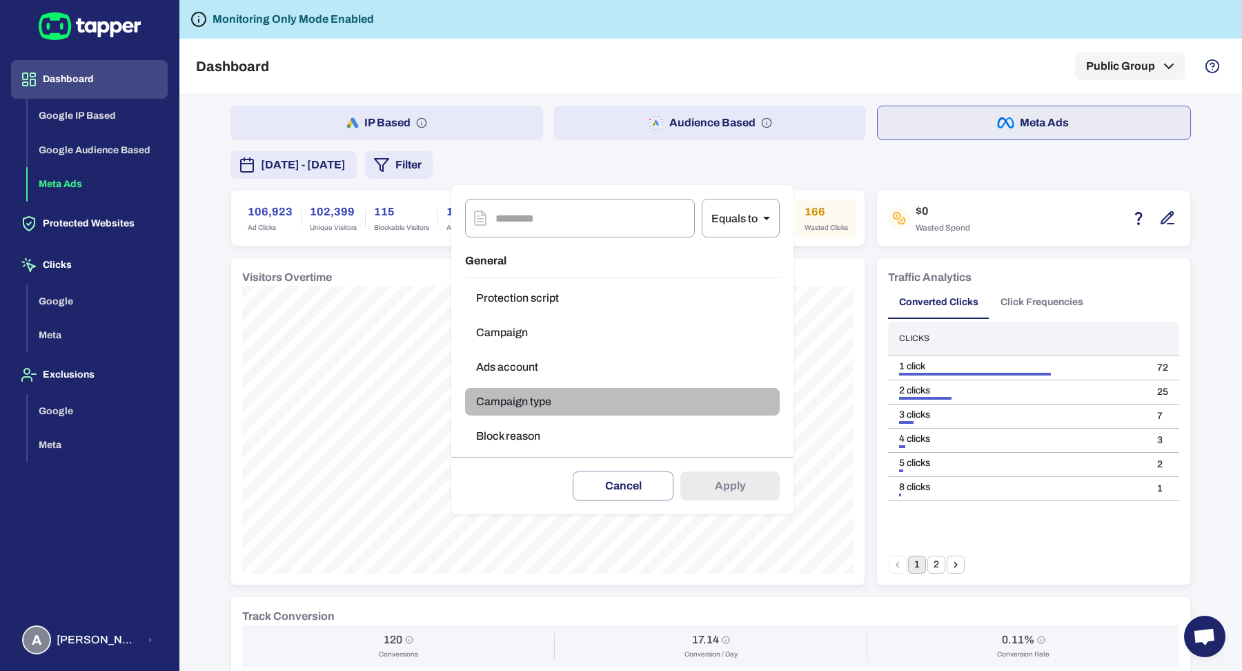
click at [608, 408] on button "Campaign type" at bounding box center [622, 402] width 315 height 28
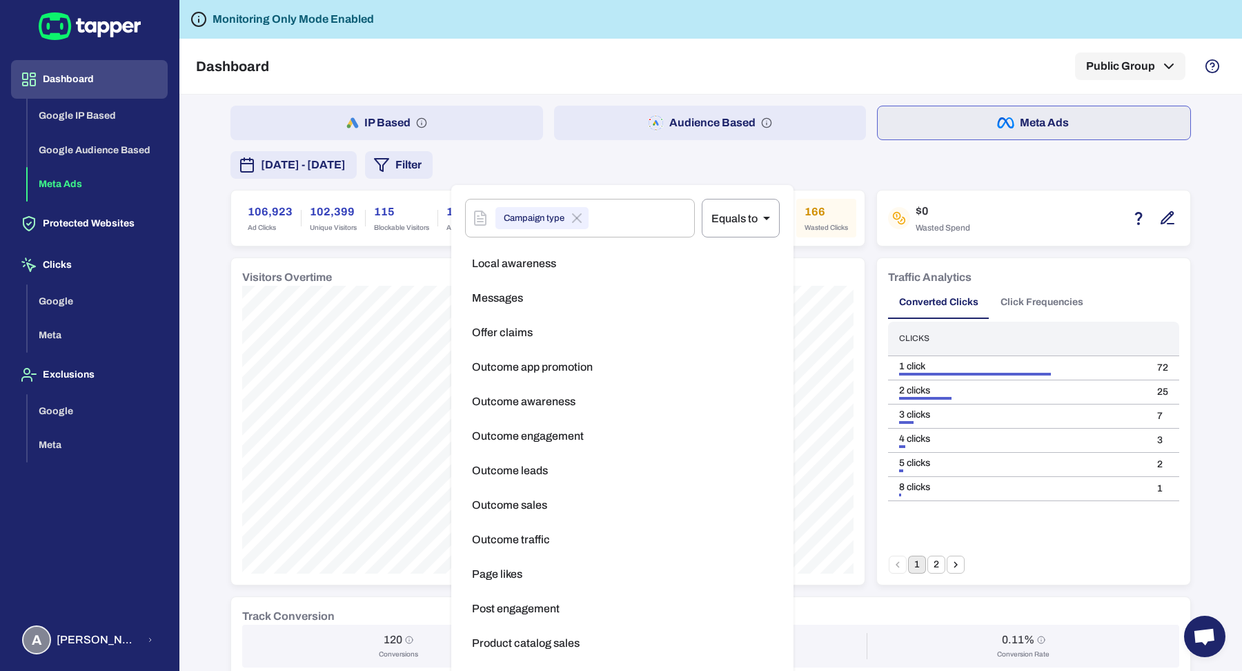
scroll to position [254, 0]
click at [830, 317] on div at bounding box center [621, 335] width 1242 height 671
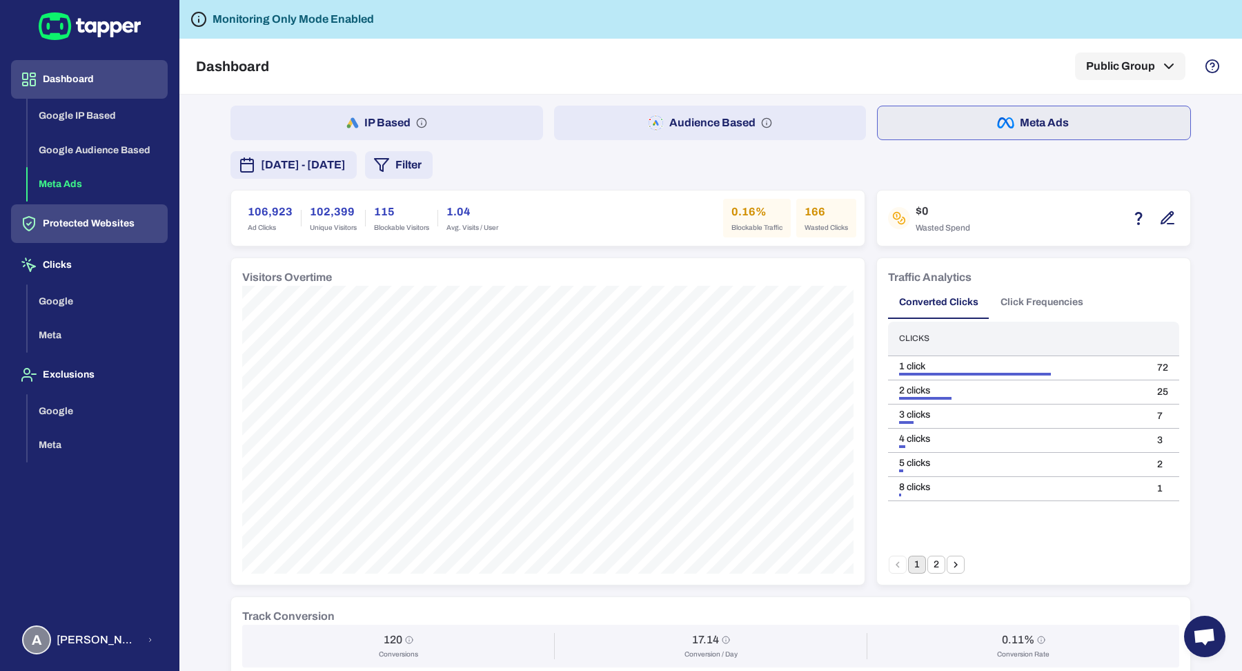
click at [63, 228] on button "Protected Websites" at bounding box center [89, 223] width 157 height 39
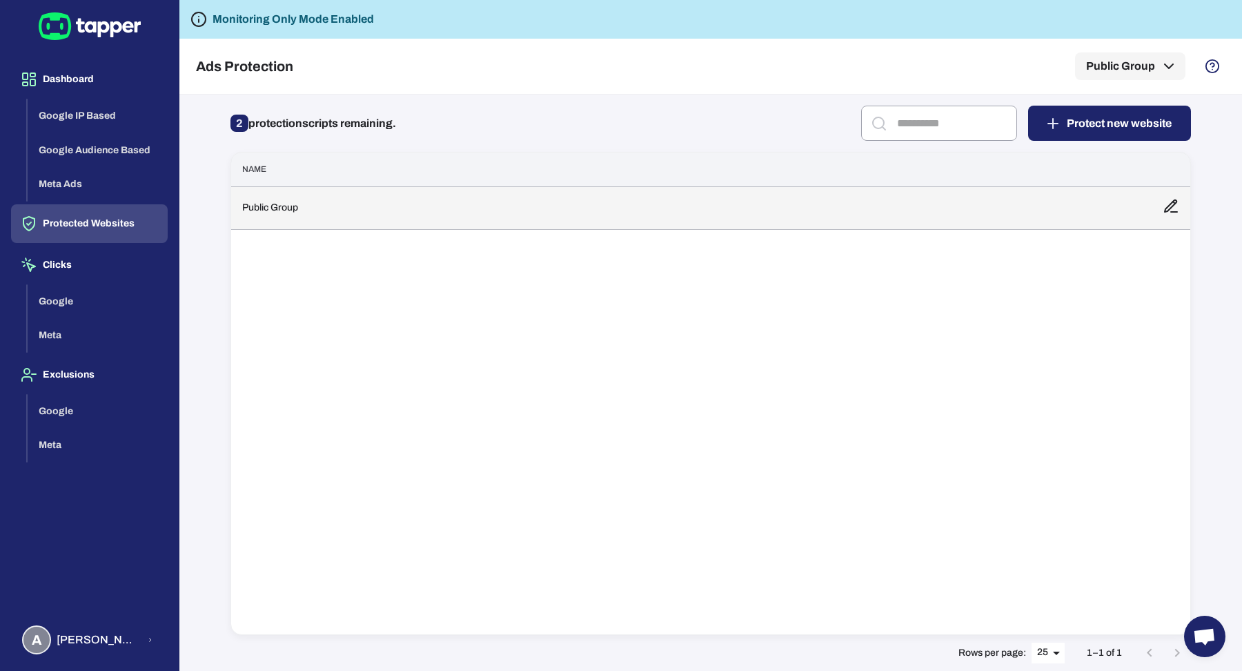
click at [377, 207] on td "Public Group" at bounding box center [691, 207] width 920 height 43
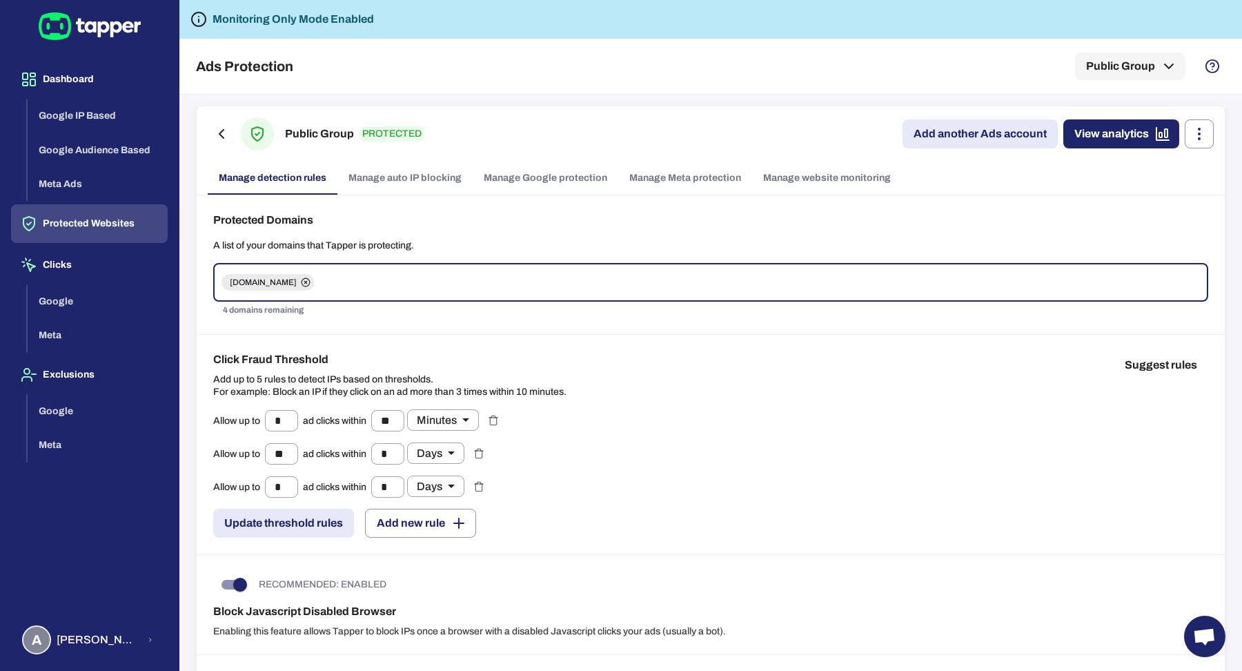
click at [510, 177] on link "Manage Google protection" at bounding box center [546, 177] width 146 height 33
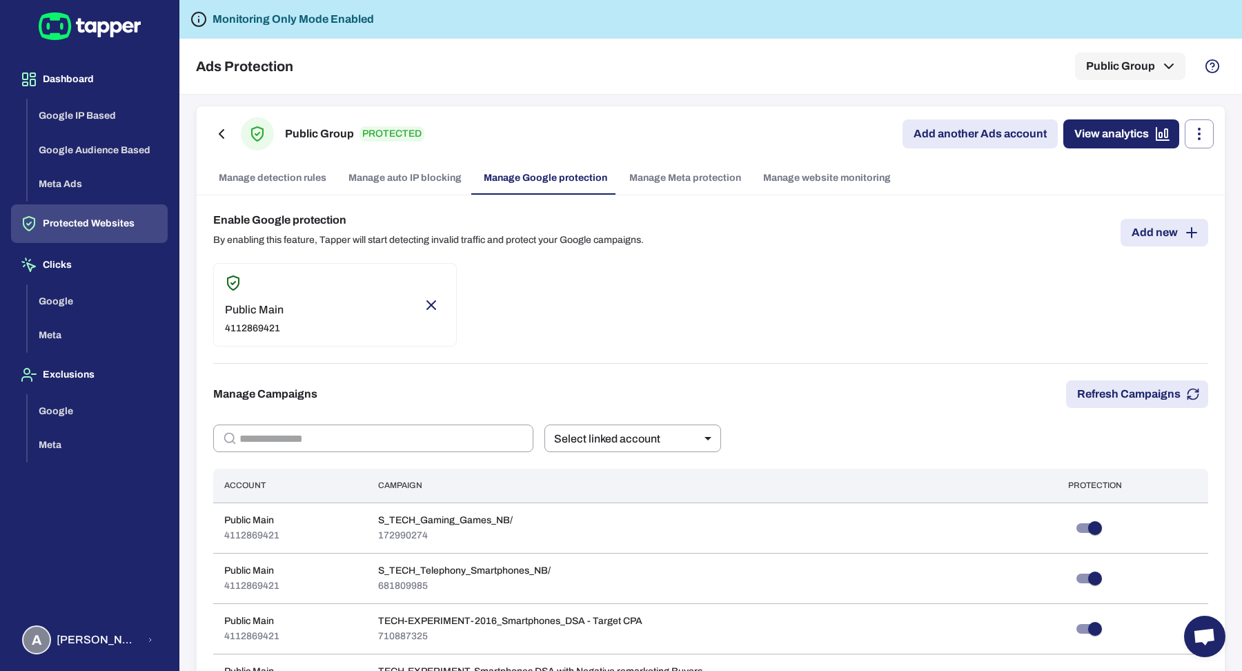
click at [695, 178] on link "Manage Meta protection" at bounding box center [685, 177] width 134 height 33
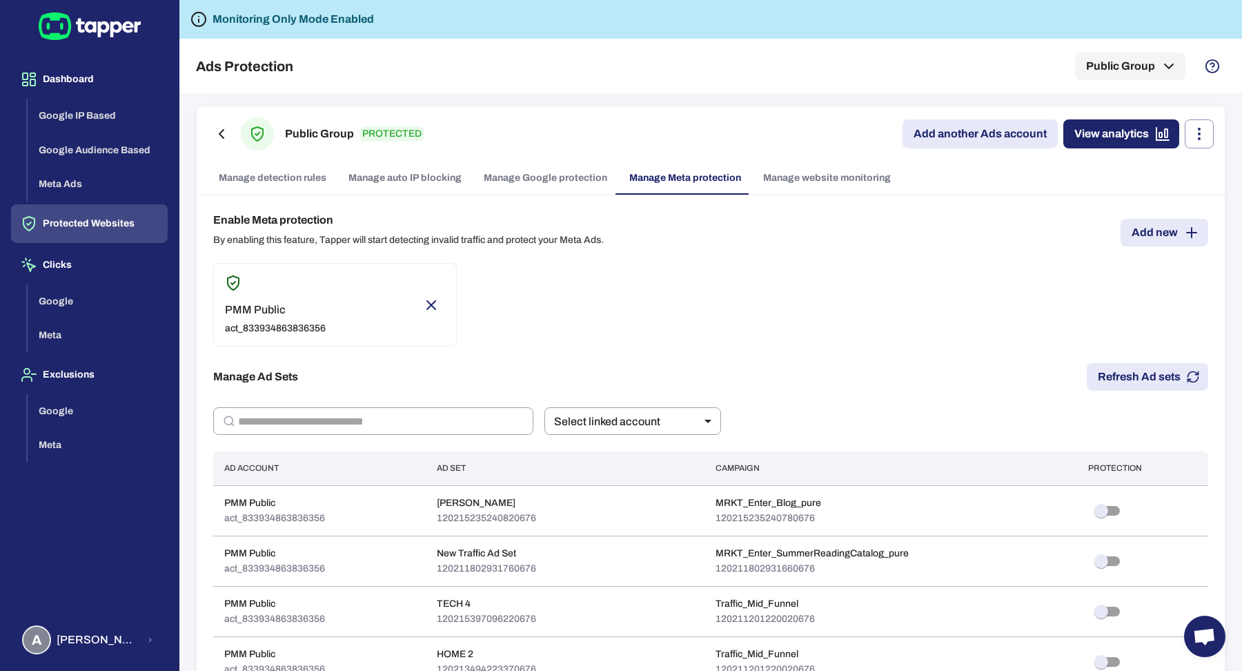
click at [564, 181] on link "Manage Google protection" at bounding box center [546, 177] width 146 height 33
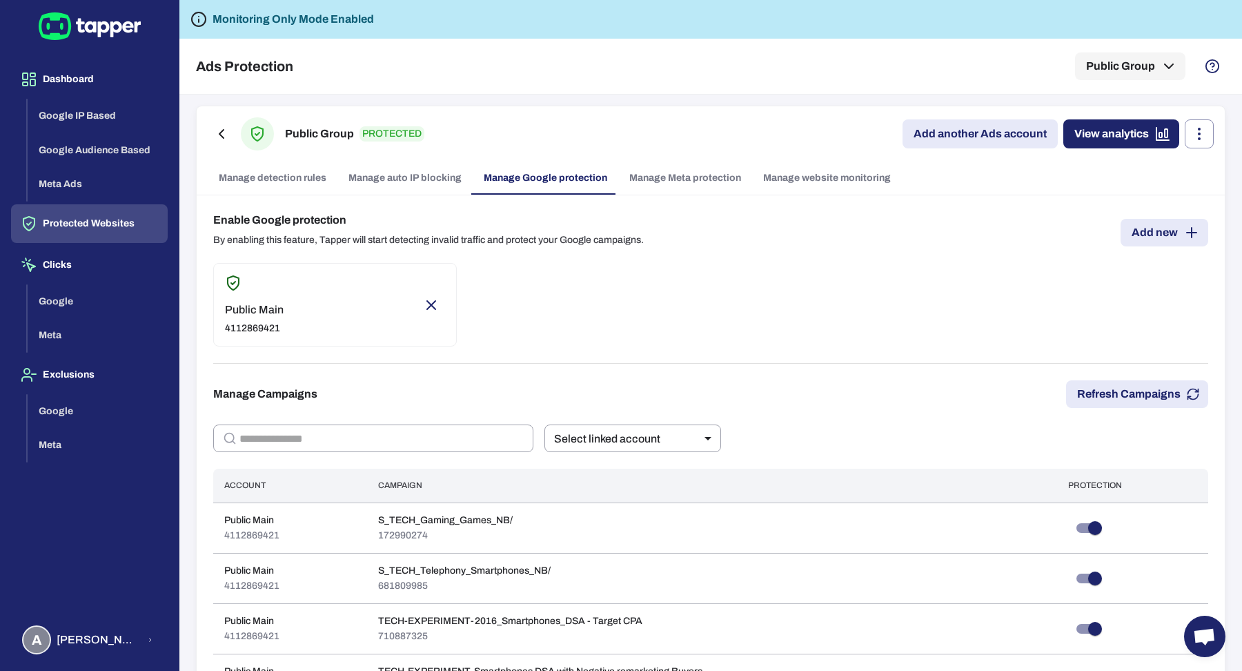
click at [289, 188] on link "Manage detection rules" at bounding box center [273, 177] width 130 height 33
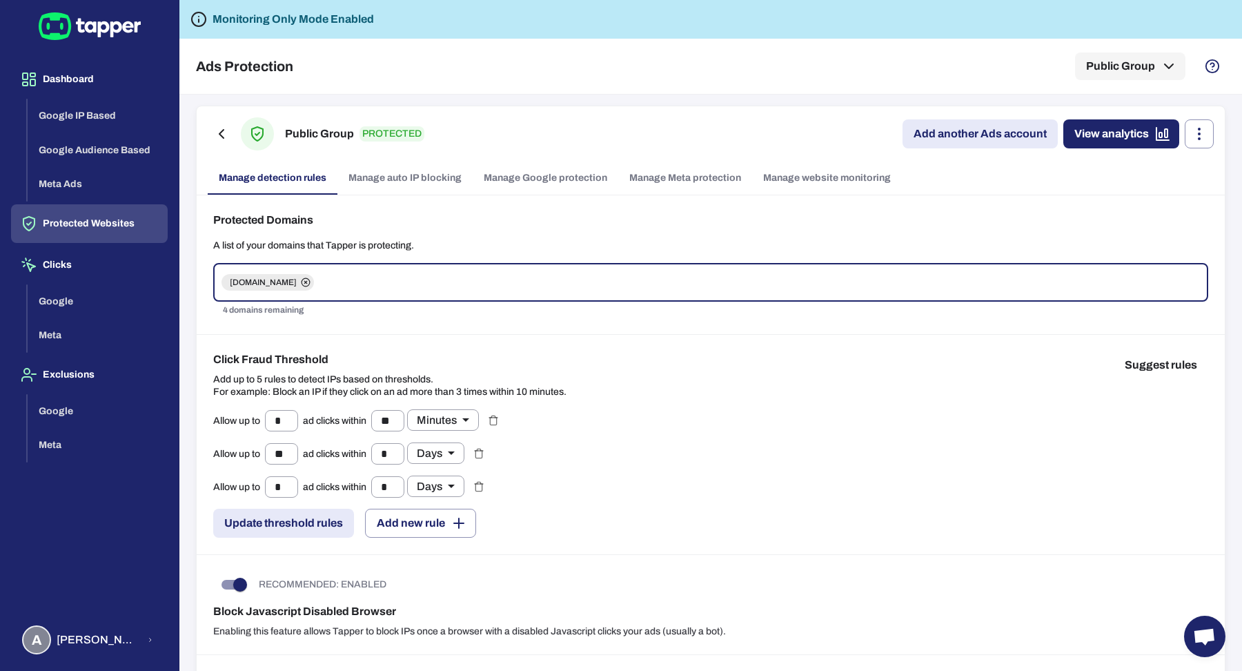
click at [542, 179] on link "Manage Google protection" at bounding box center [546, 177] width 146 height 33
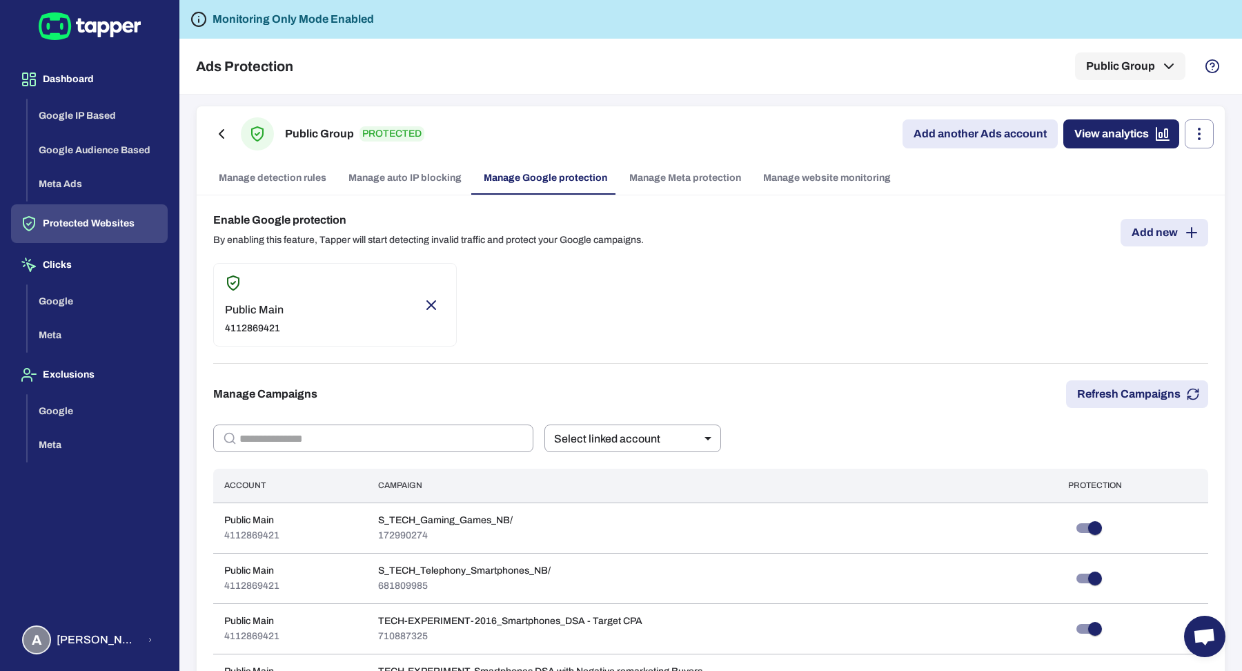
click at [687, 175] on link "Manage Meta protection" at bounding box center [685, 177] width 134 height 33
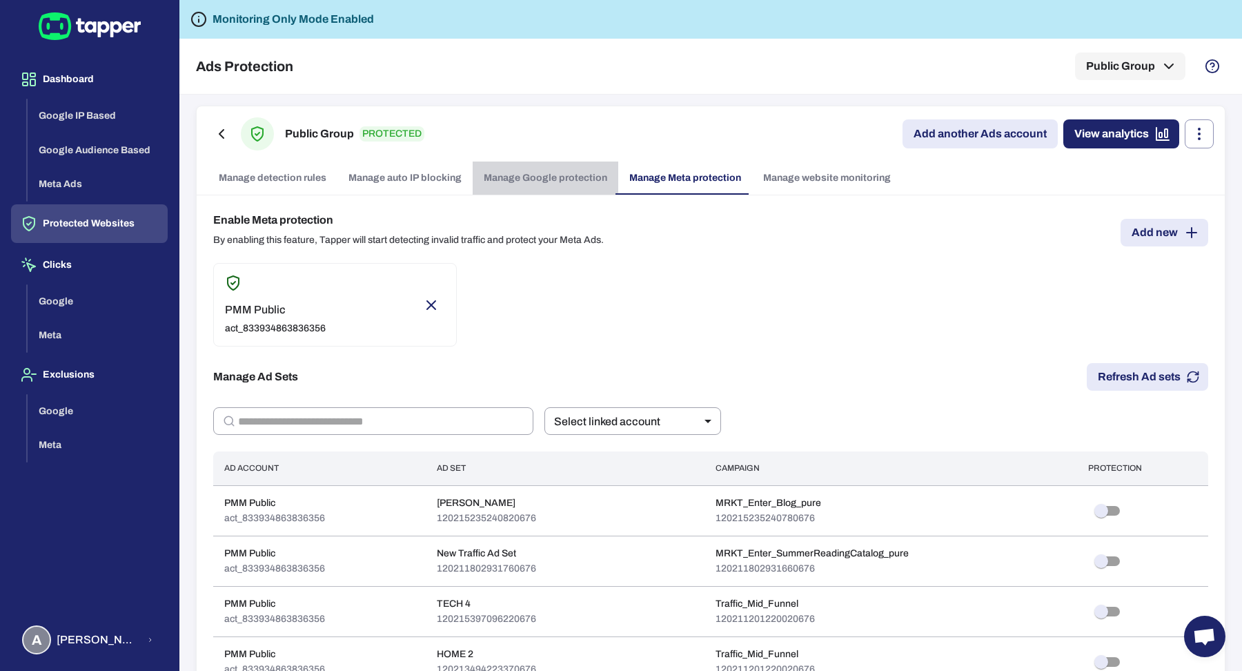
click at [580, 178] on link "Manage Google protection" at bounding box center [546, 177] width 146 height 33
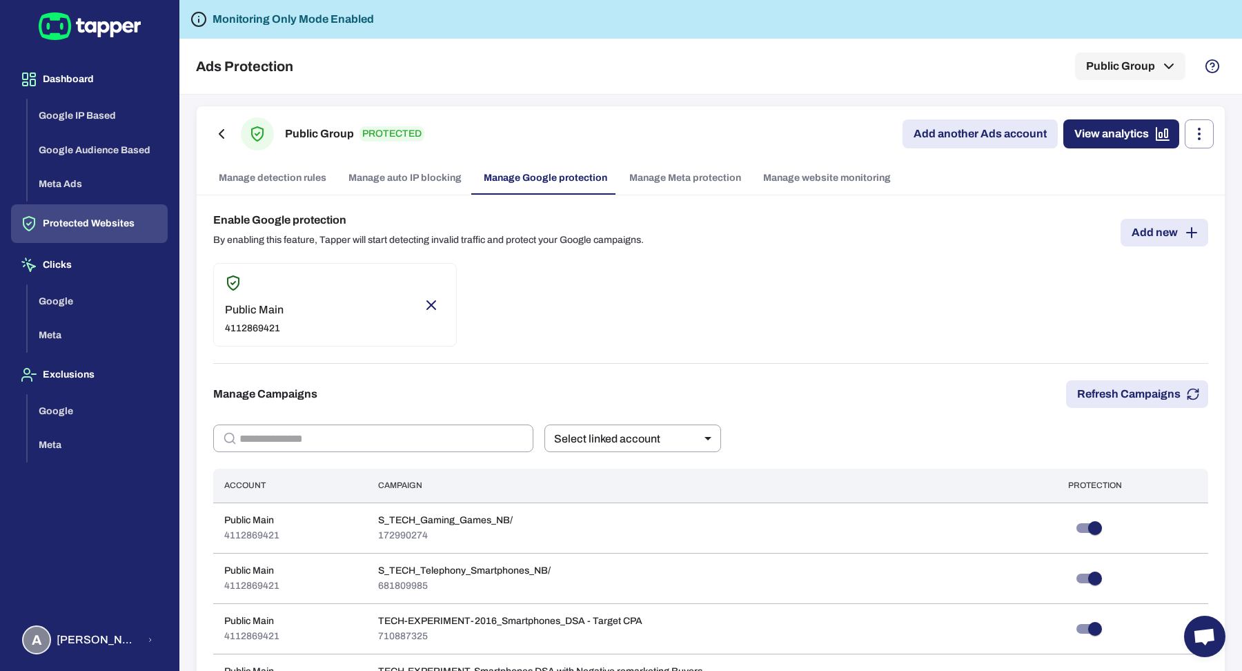
click at [299, 177] on link "Manage detection rules" at bounding box center [273, 177] width 130 height 33
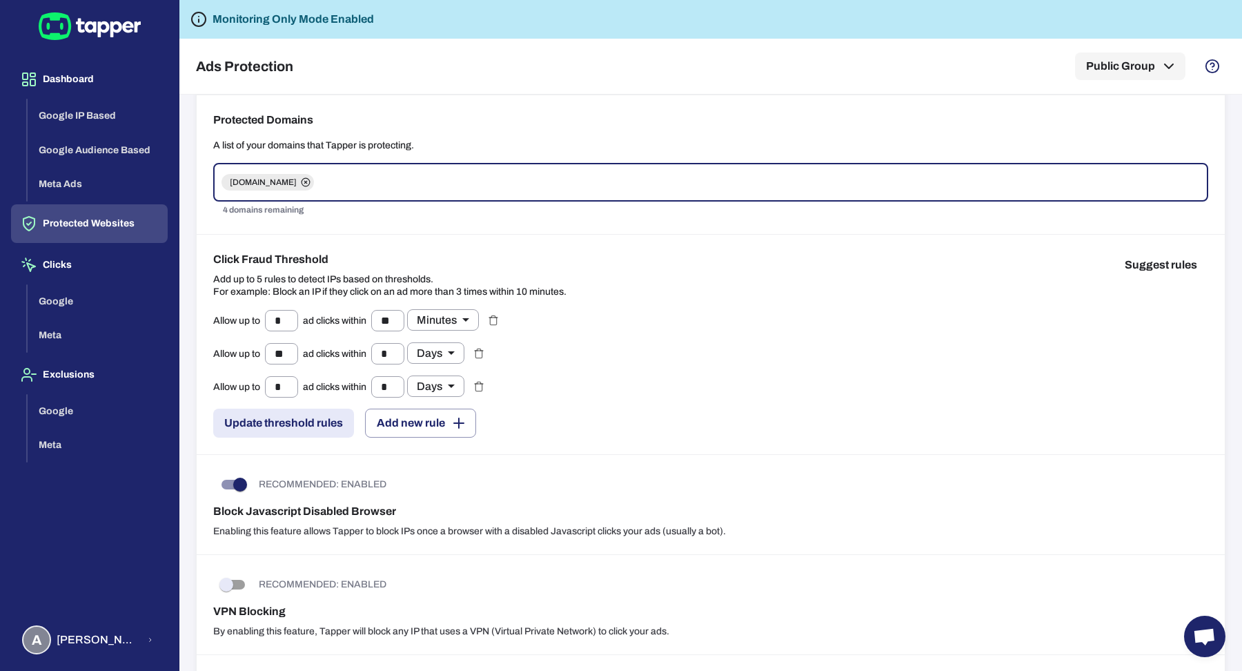
scroll to position [1, 0]
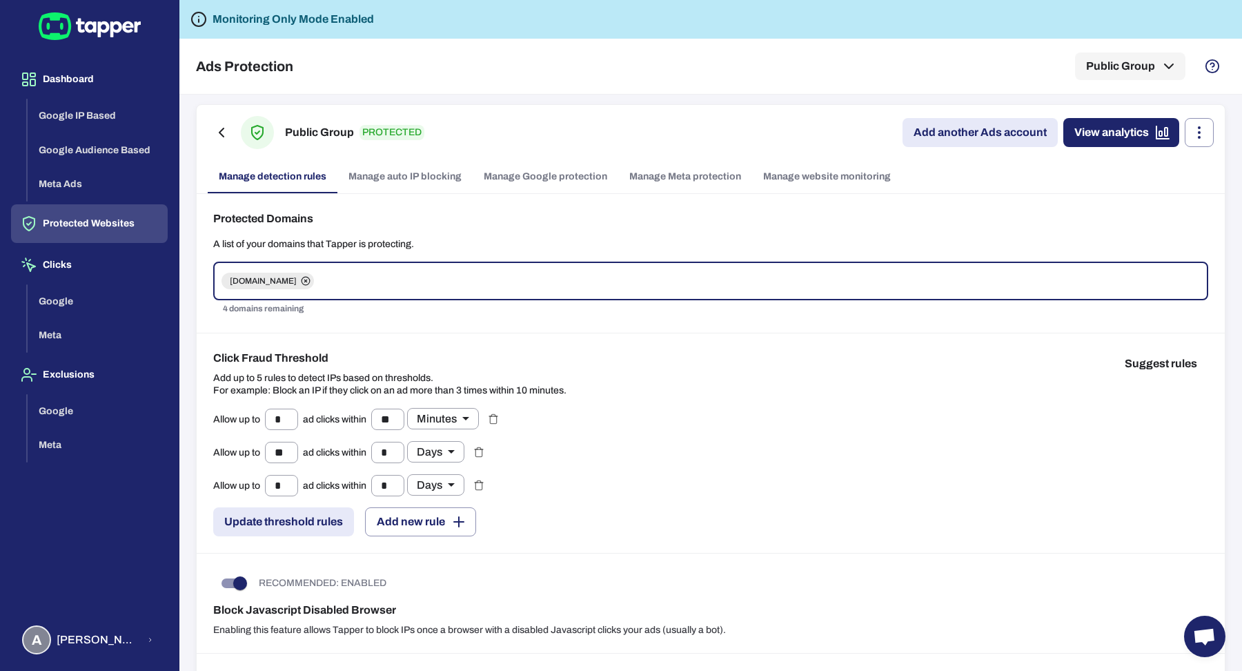
click at [649, 181] on link "Manage Meta protection" at bounding box center [685, 176] width 134 height 33
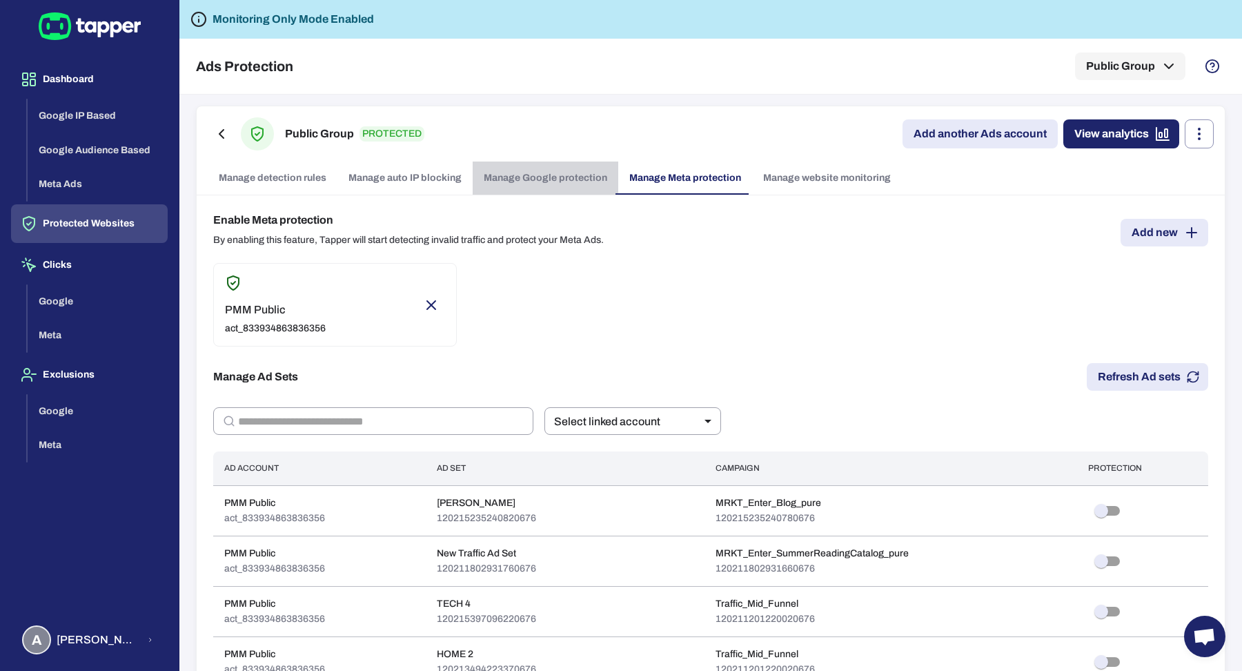
click at [573, 175] on link "Manage Google protection" at bounding box center [546, 177] width 146 height 33
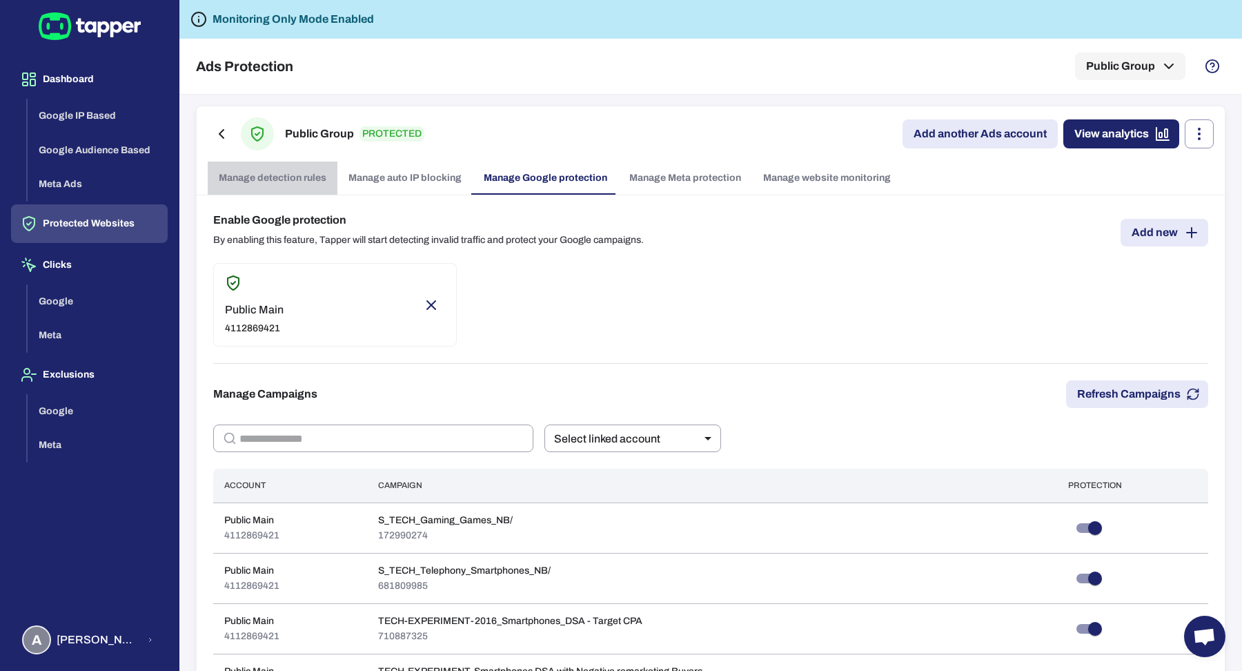
click at [261, 181] on link "Manage detection rules" at bounding box center [273, 177] width 130 height 33
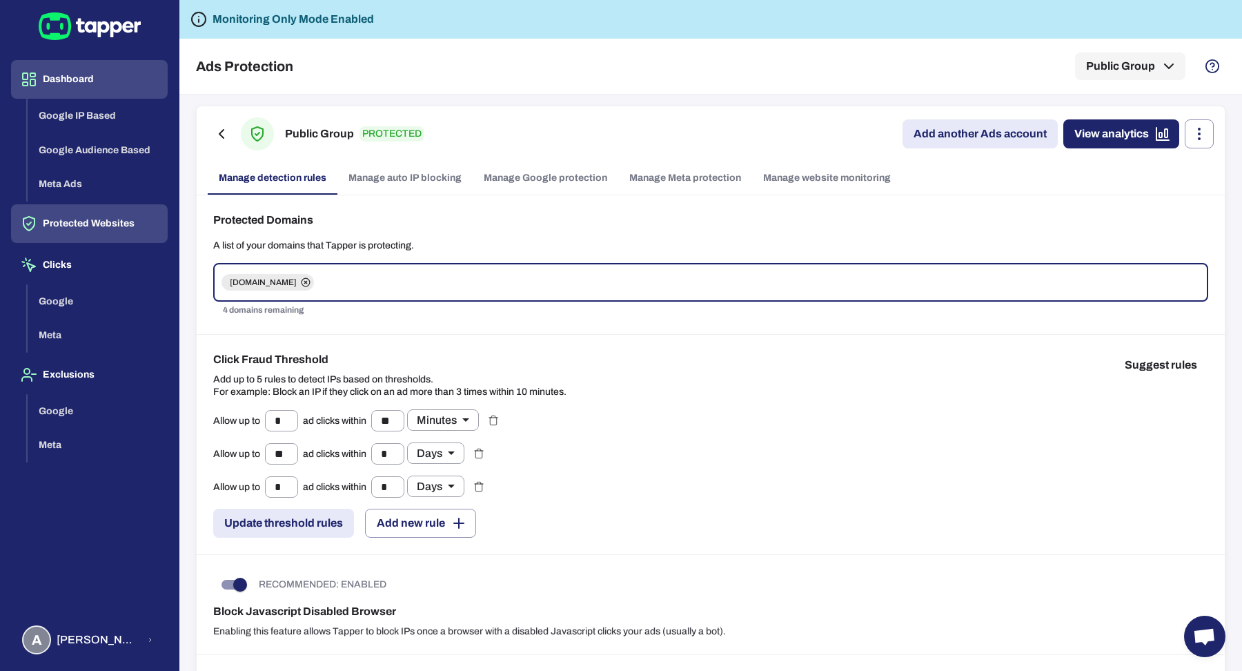
click at [86, 70] on button "Dashboard" at bounding box center [89, 79] width 157 height 39
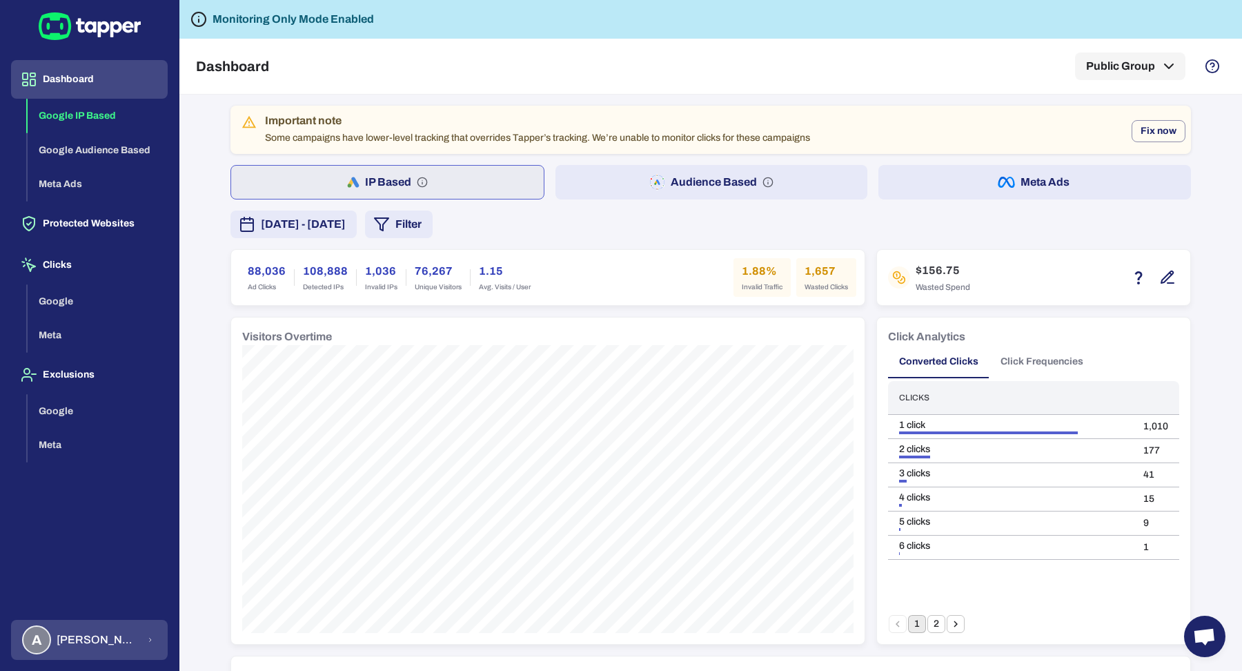
click at [135, 640] on button "A Anna Maria Koutsogianni" at bounding box center [89, 640] width 157 height 40
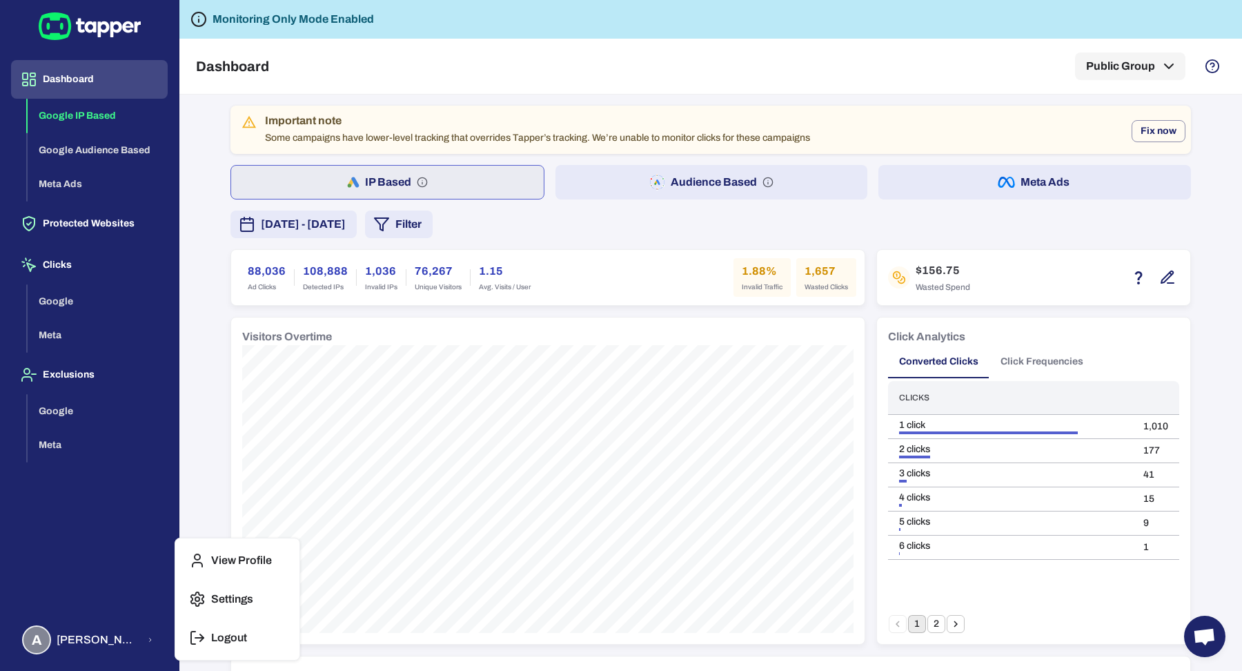
click at [296, 638] on div "View Profile Settings Logout" at bounding box center [237, 598] width 124 height 121
click at [237, 647] on button "Logout" at bounding box center [237, 637] width 113 height 33
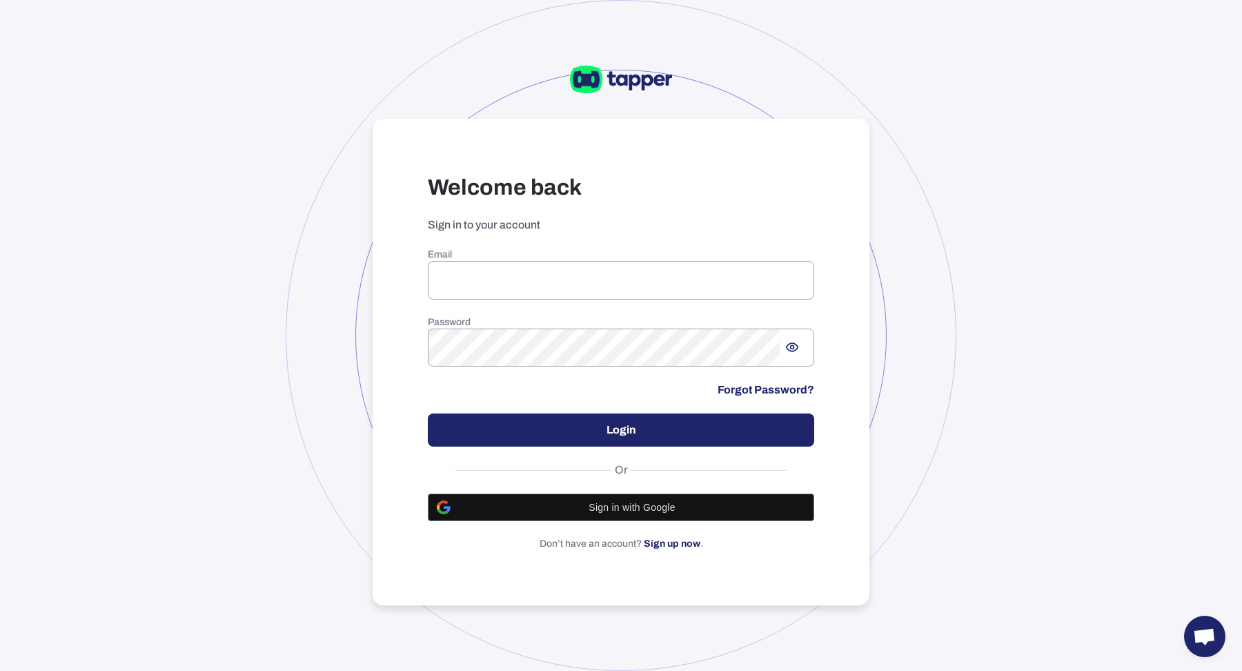
type input "**********"
click at [570, 437] on button "Login" at bounding box center [621, 429] width 386 height 33
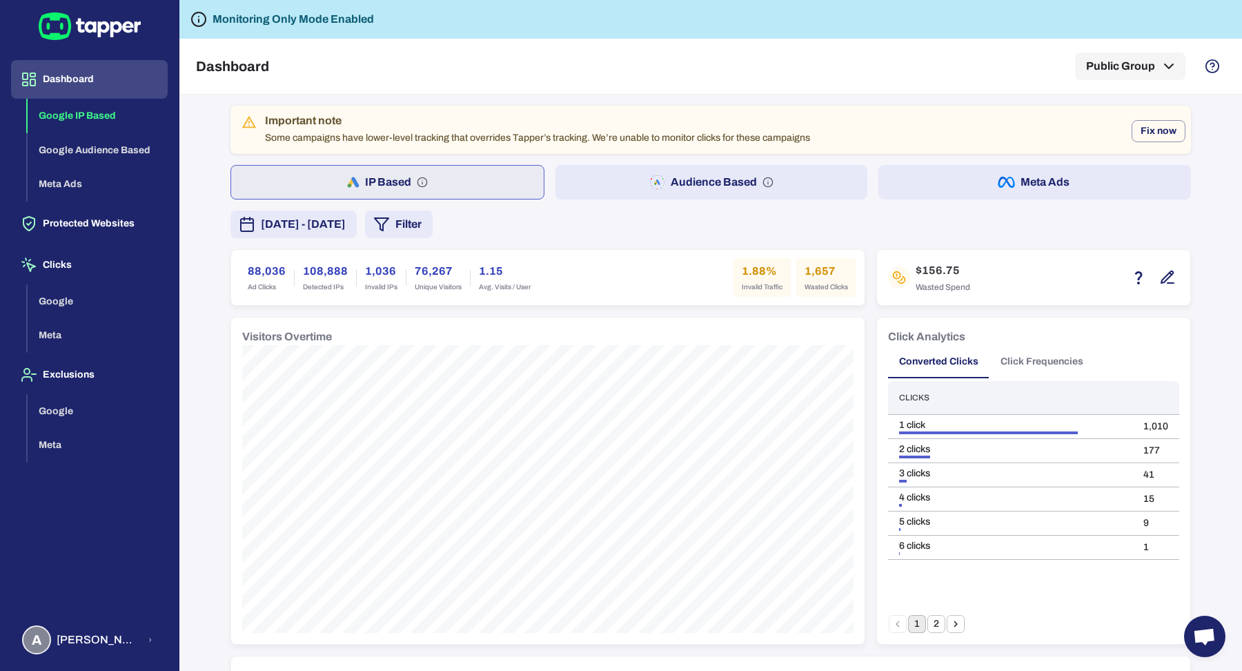
click at [947, 189] on button "Meta Ads" at bounding box center [1034, 182] width 313 height 35
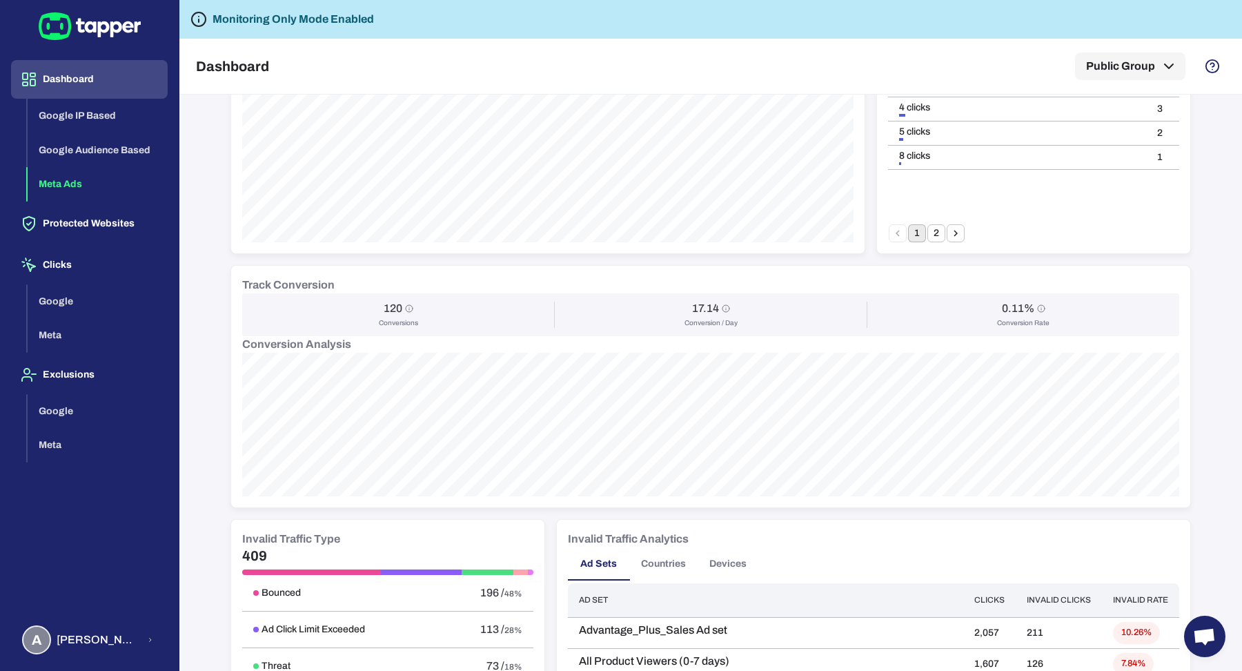
scroll to position [363, 0]
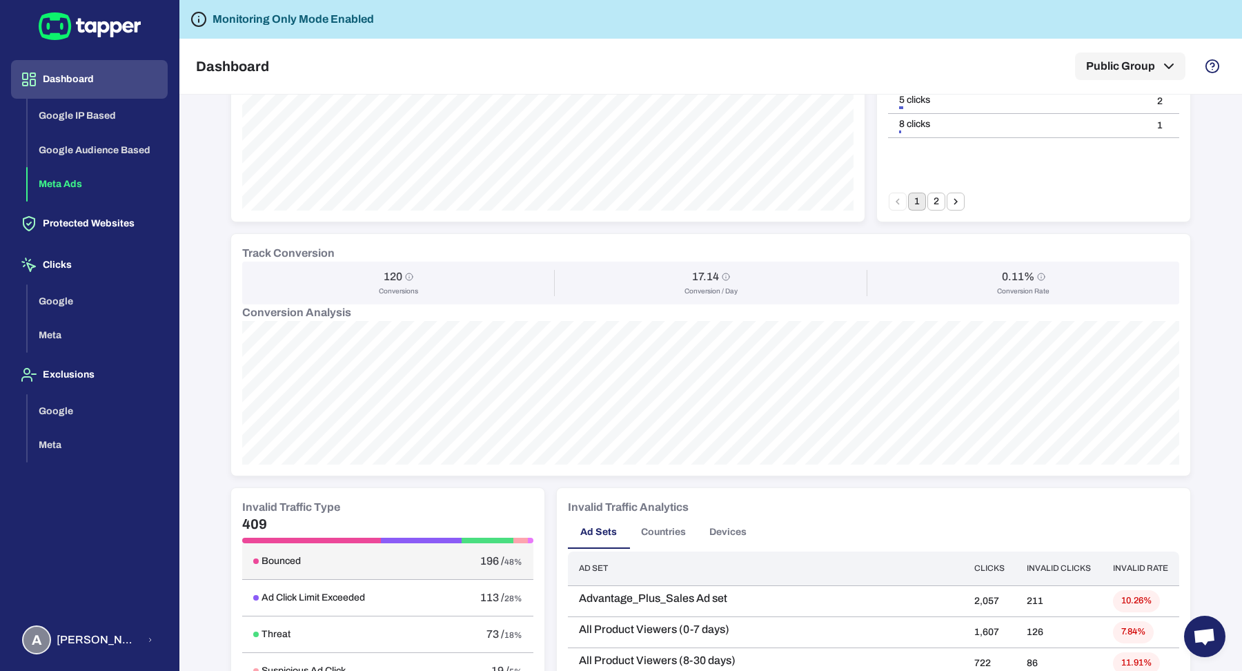
click at [423, 548] on td "Bounced" at bounding box center [340, 561] width 197 height 37
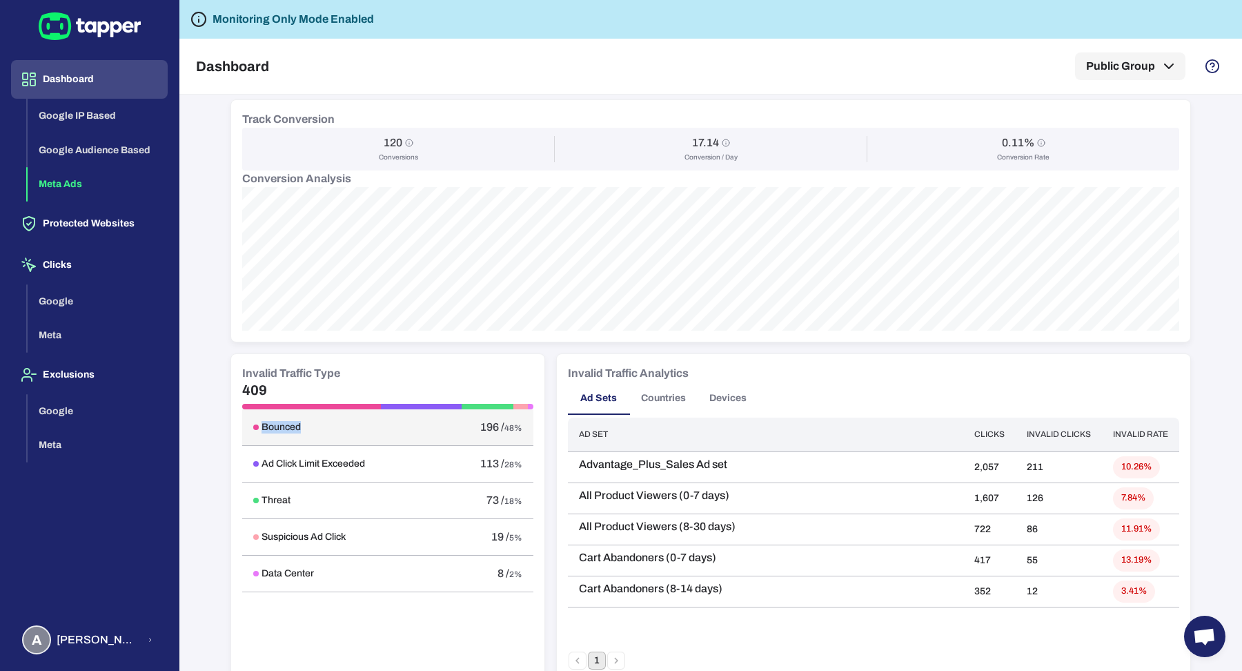
scroll to position [527, 0]
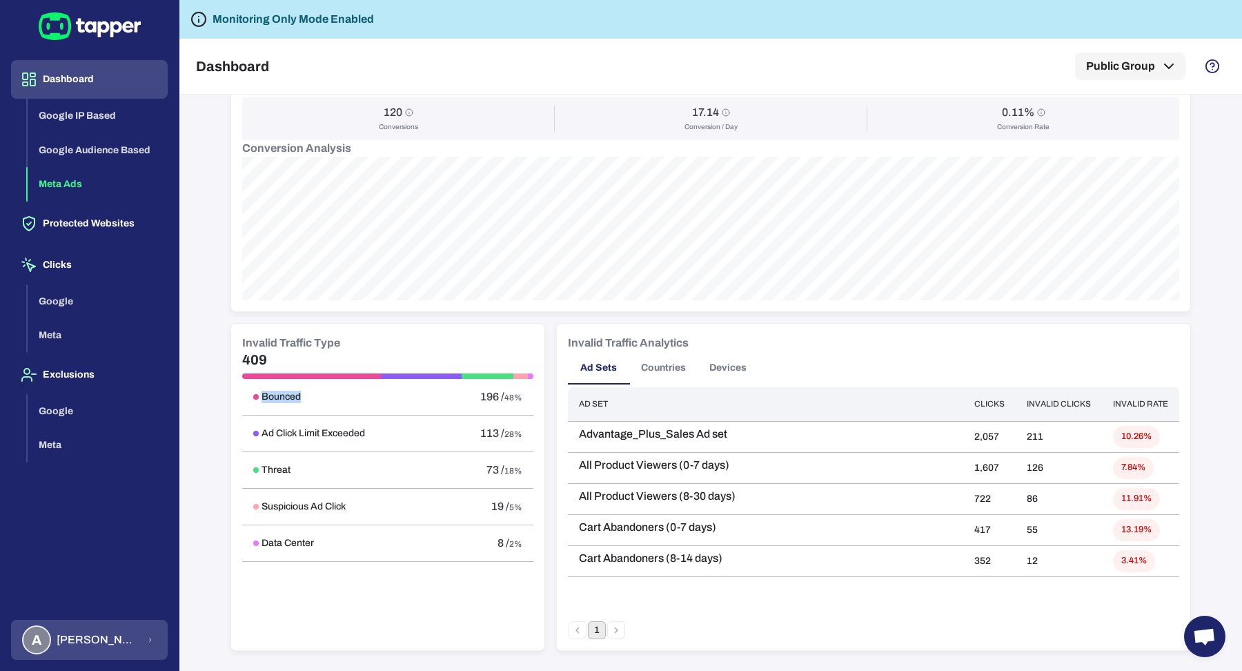
click at [111, 653] on div "A Anna Maria Koutsogianni" at bounding box center [80, 639] width 117 height 29
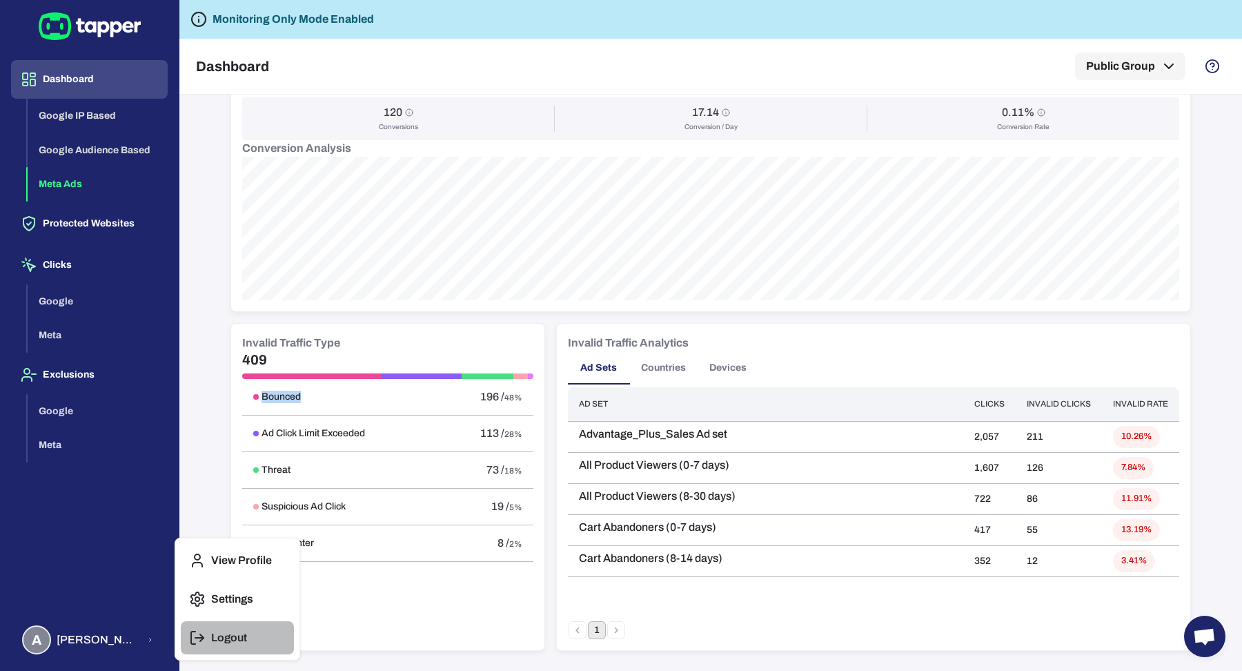
click at [199, 642] on icon "button" at bounding box center [197, 637] width 17 height 17
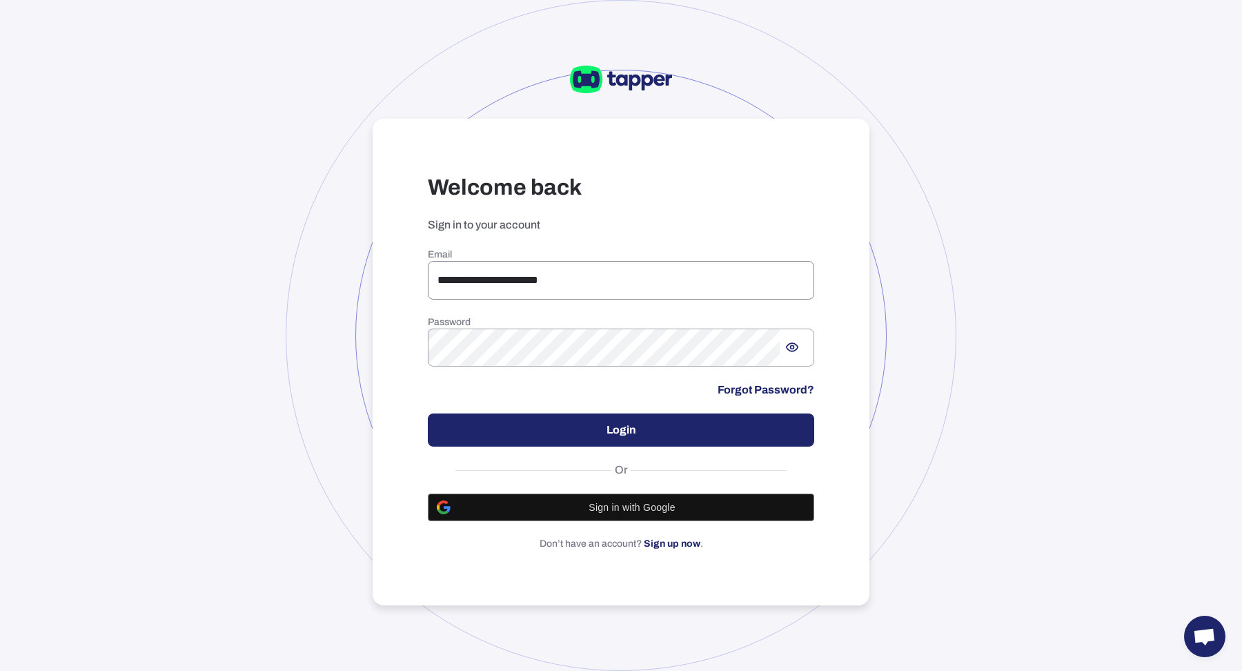
click at [579, 270] on input "**********" at bounding box center [621, 280] width 386 height 39
click at [580, 270] on input "**********" at bounding box center [621, 280] width 386 height 39
type input "**********"
click at [609, 437] on button "Login" at bounding box center [621, 429] width 386 height 33
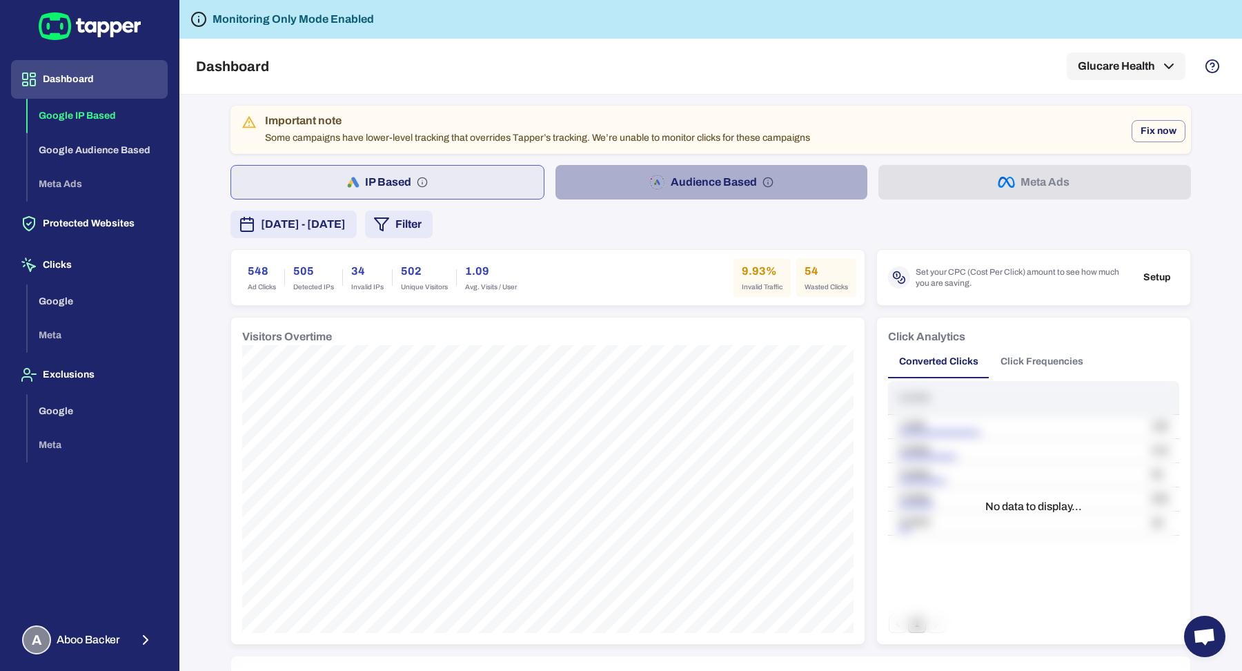
click at [640, 182] on button "Audience Based" at bounding box center [711, 182] width 313 height 35
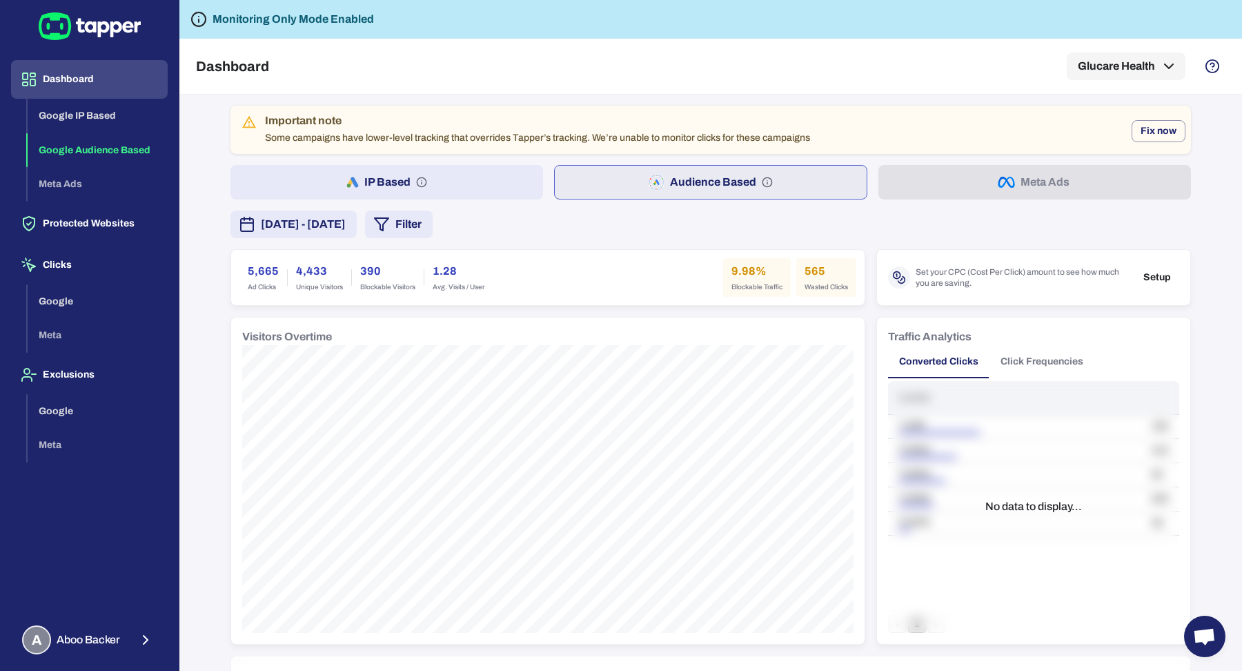
click at [92, 70] on button "Dashboard" at bounding box center [89, 79] width 157 height 39
